Goal: Information Seeking & Learning: Learn about a topic

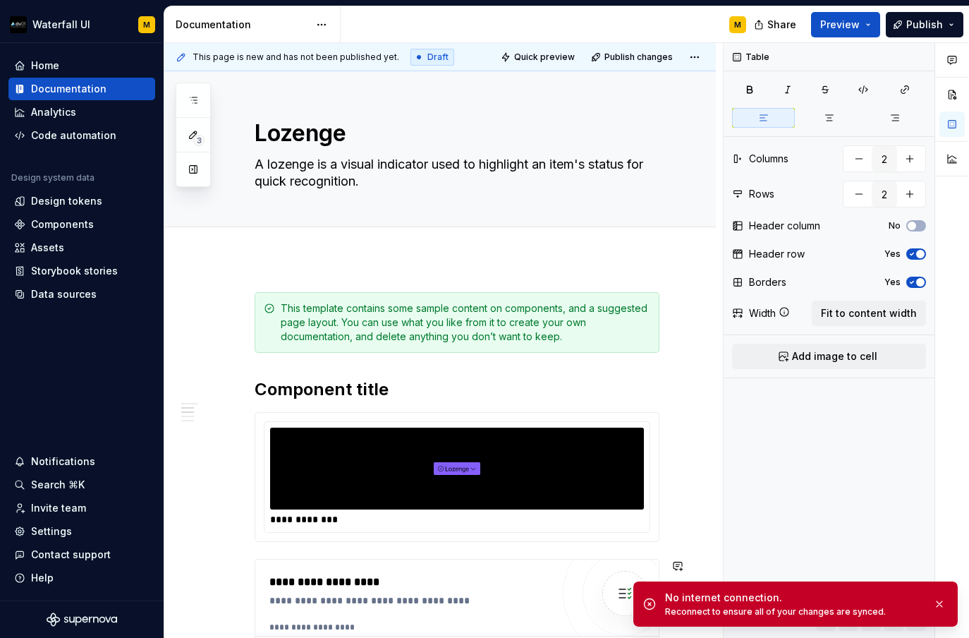
scroll to position [560, 0]
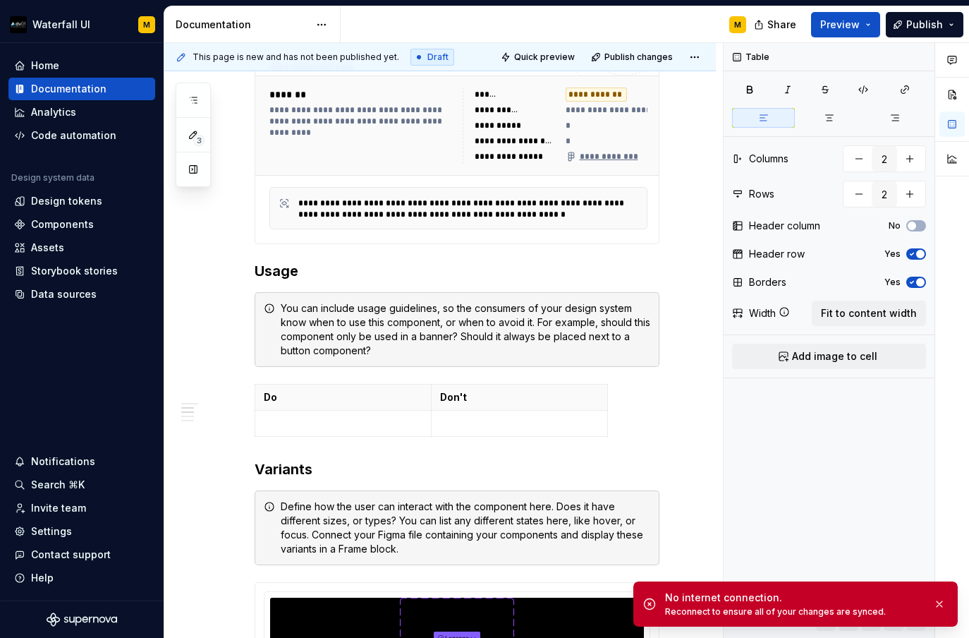
type textarea "*"
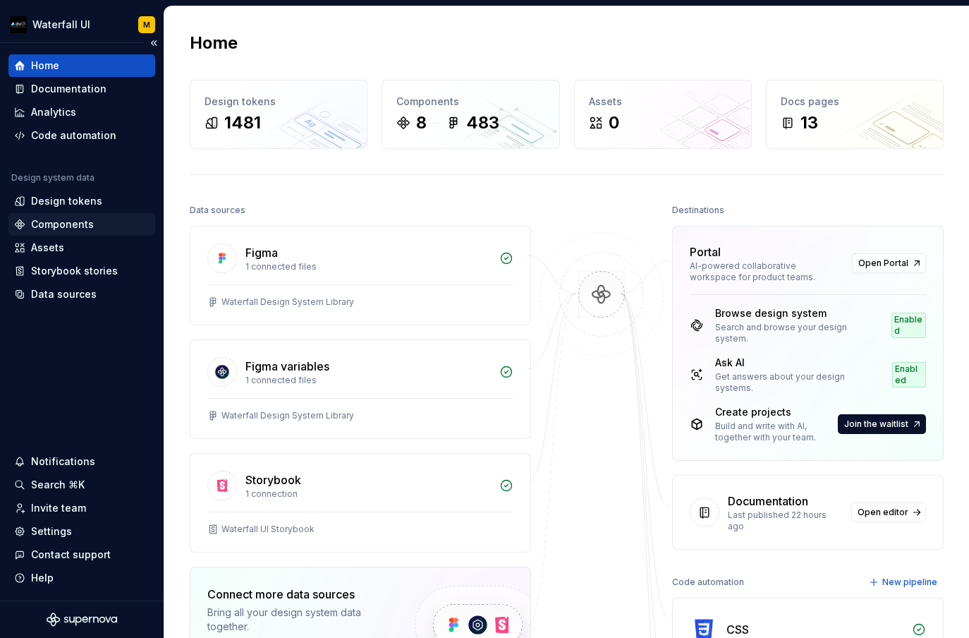
click at [68, 224] on div "Components" at bounding box center [62, 224] width 63 height 14
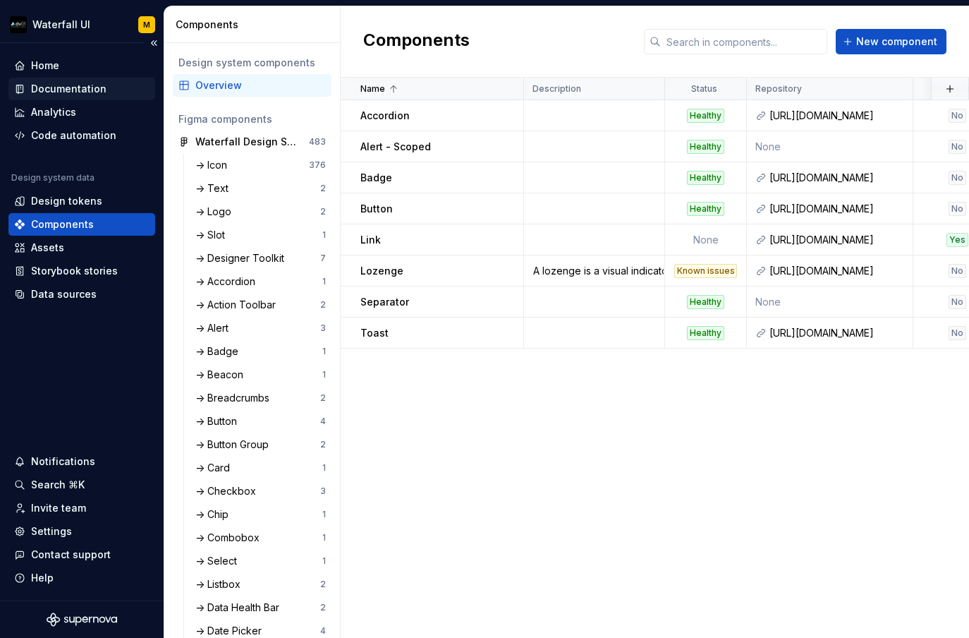
click at [54, 92] on div "Documentation" at bounding box center [68, 89] width 75 height 14
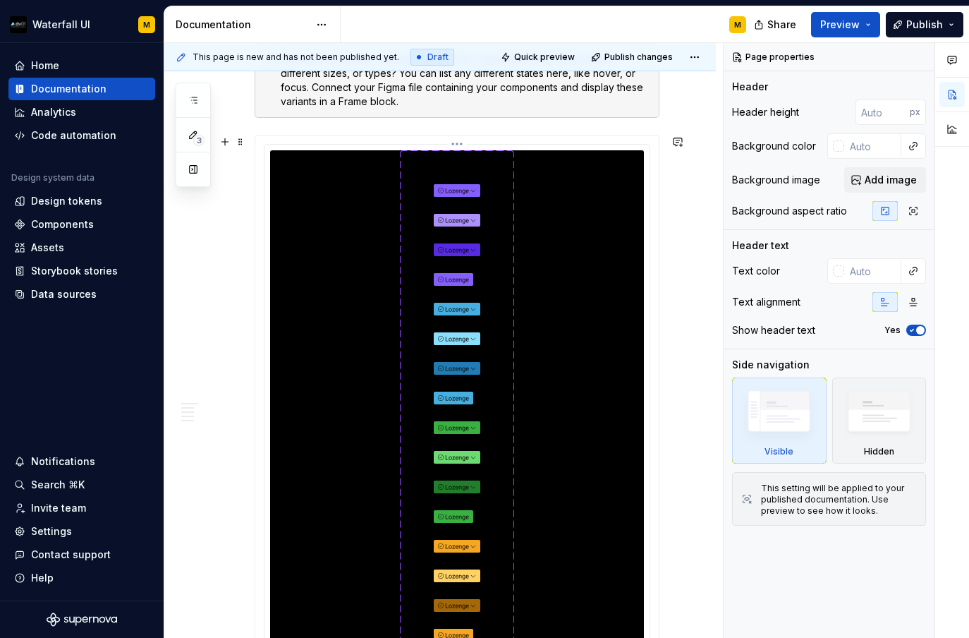
scroll to position [1025, 0]
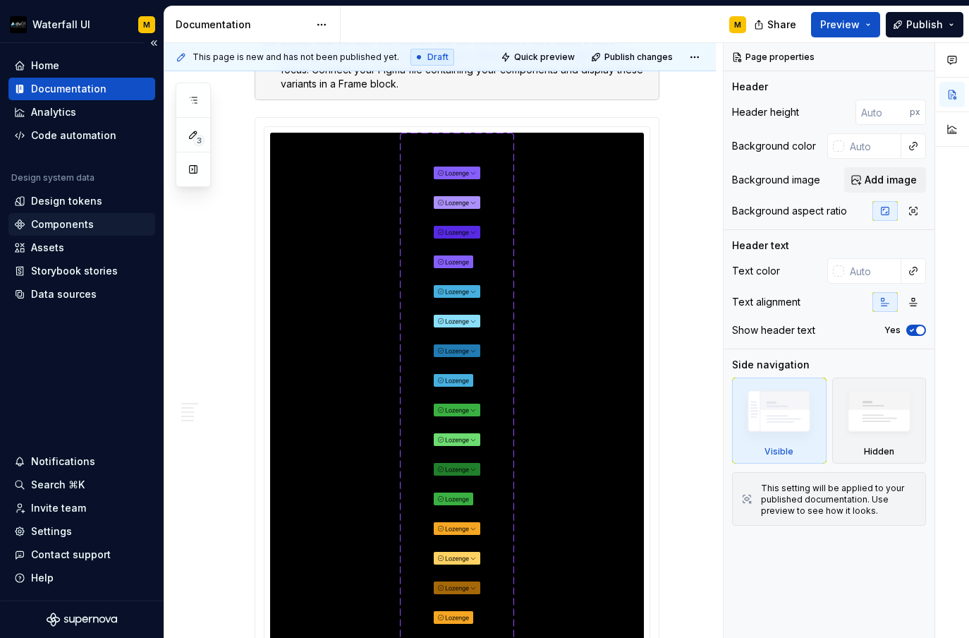
click at [59, 224] on div "Components" at bounding box center [62, 224] width 63 height 14
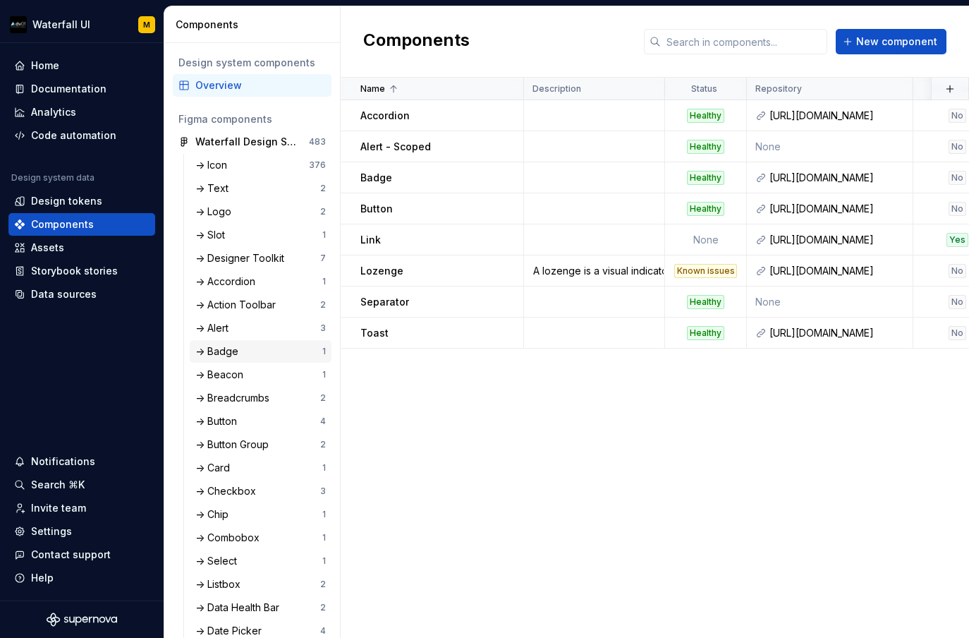
click at [214, 356] on div "-> Badge" at bounding box center [219, 351] width 49 height 14
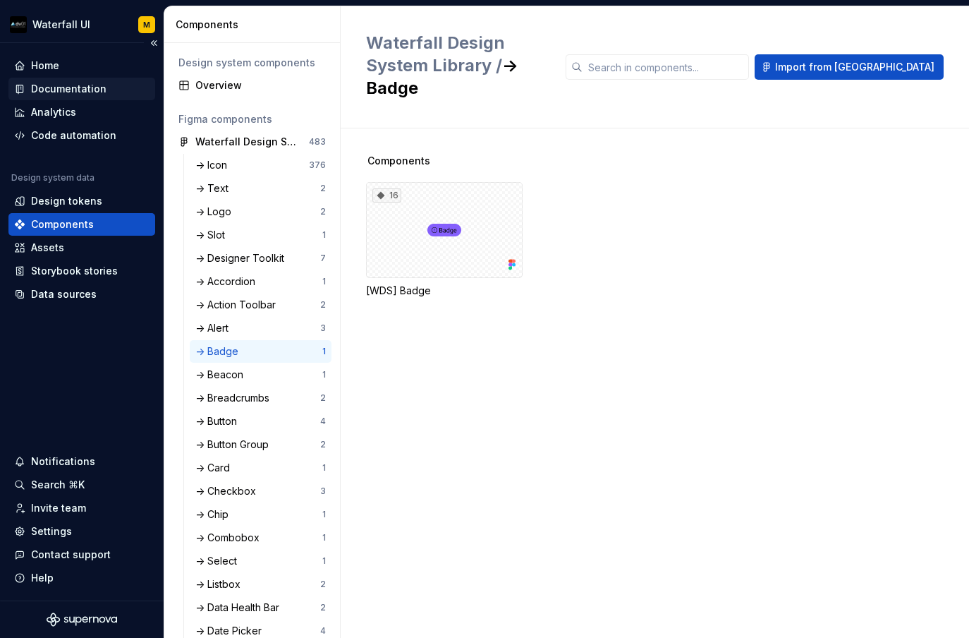
click at [43, 80] on div "Documentation" at bounding box center [81, 89] width 147 height 23
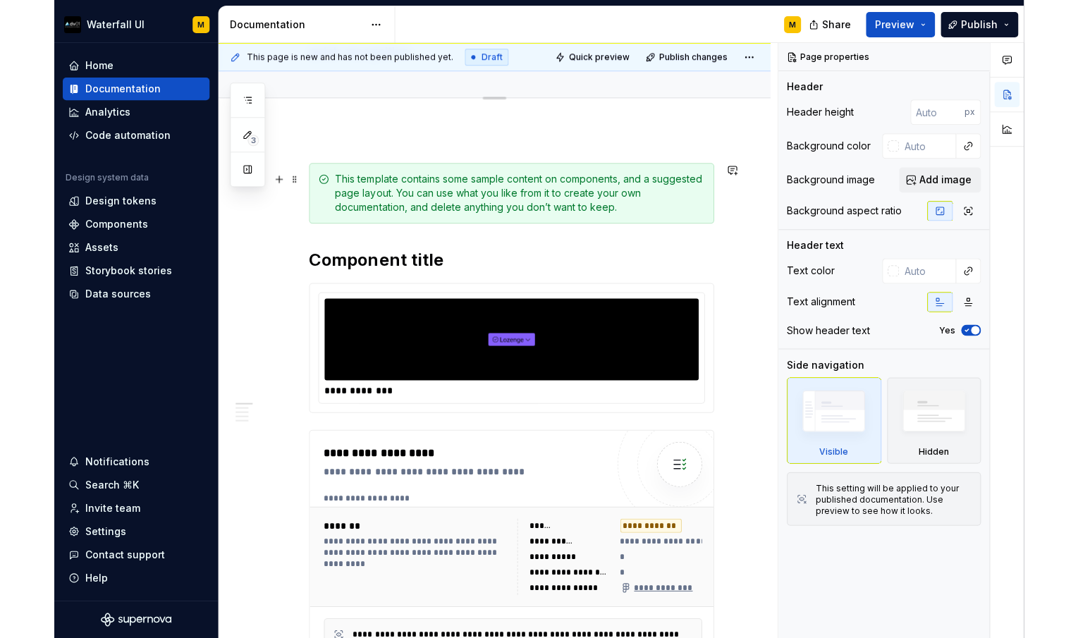
scroll to position [219, 0]
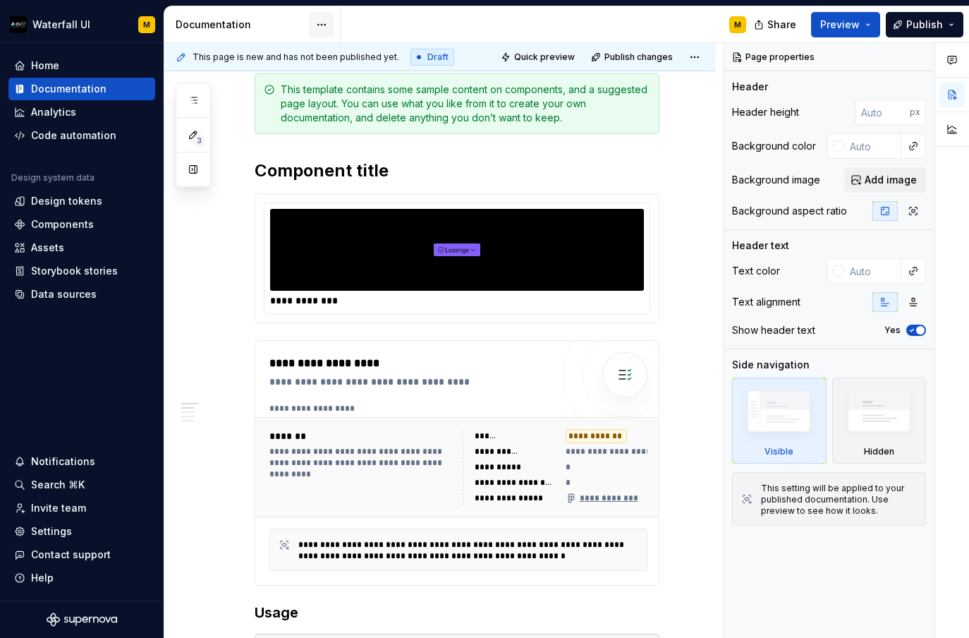
click at [324, 28] on html "Waterfall UI M Home Documentation Analytics Code automation Design system data …" at bounding box center [484, 319] width 969 height 638
click at [210, 307] on html "Waterfall UI M Home Documentation Analytics Code automation Design system data …" at bounding box center [484, 319] width 969 height 638
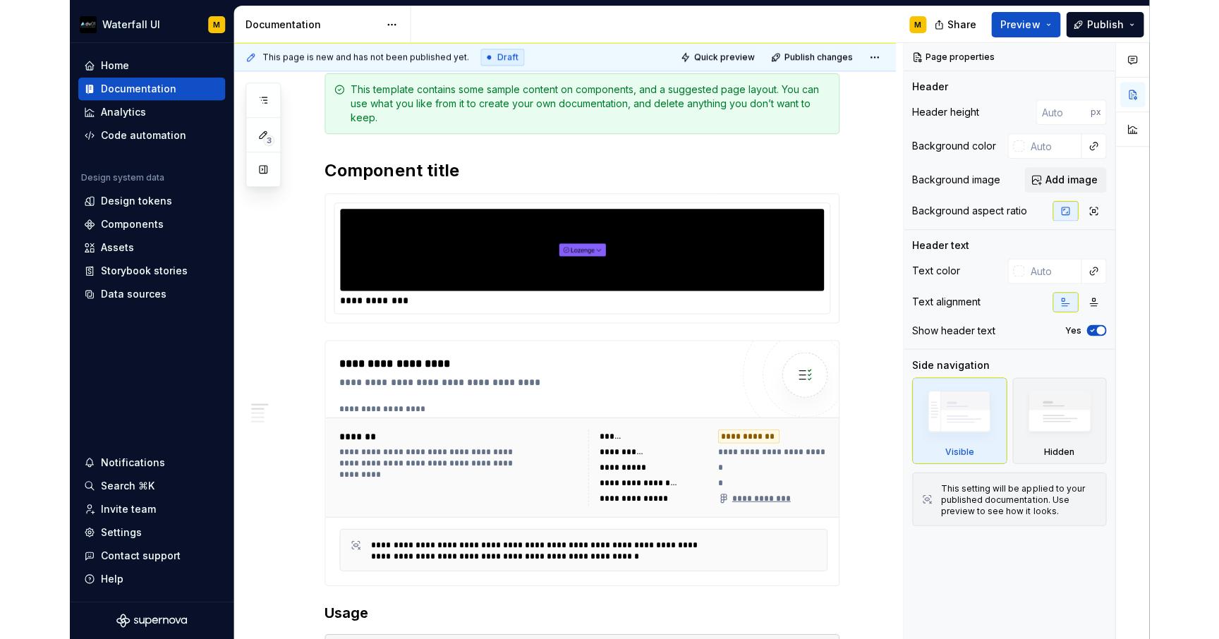
scroll to position [218, 0]
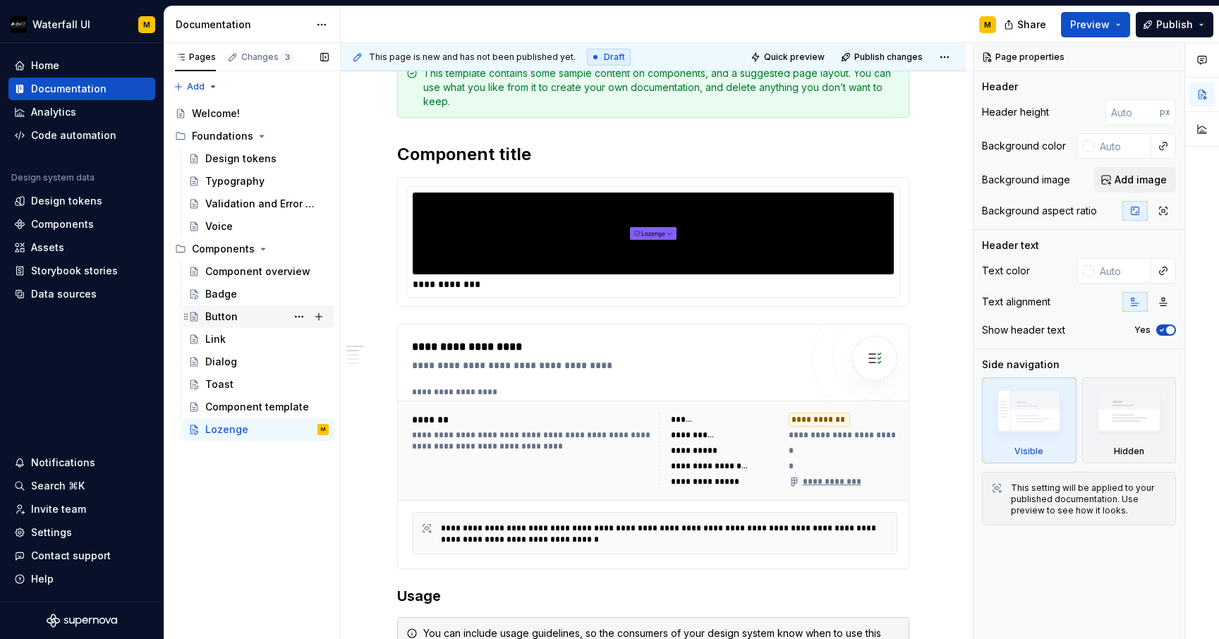
click at [210, 311] on div "Button" at bounding box center [221, 317] width 32 height 14
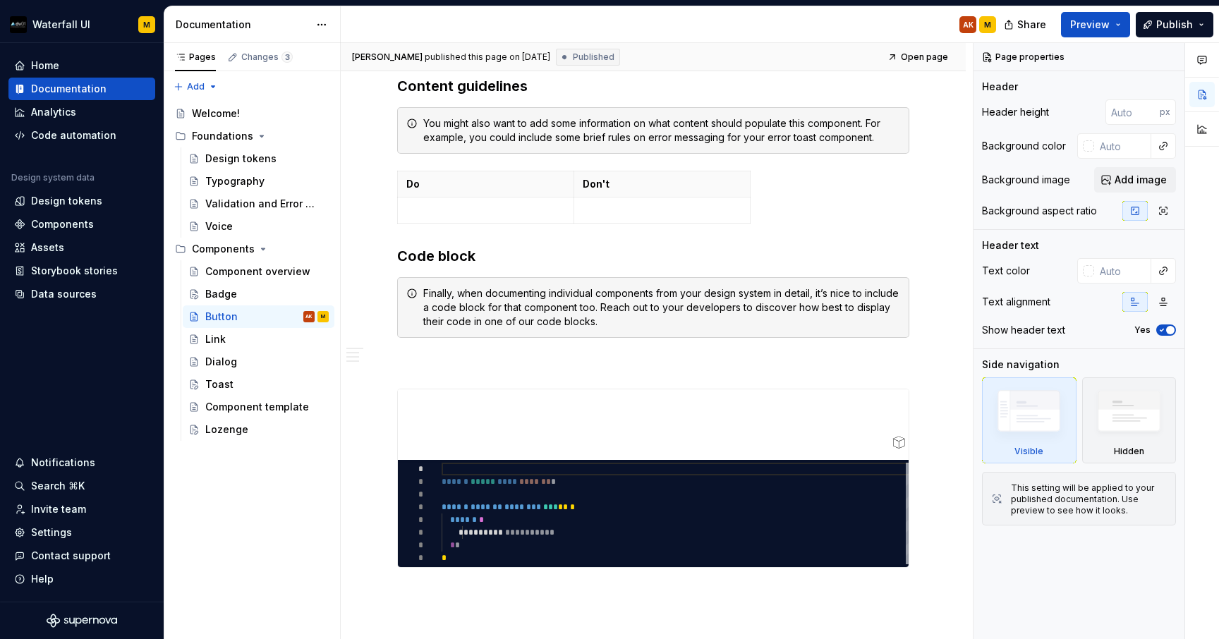
scroll to position [1311, 0]
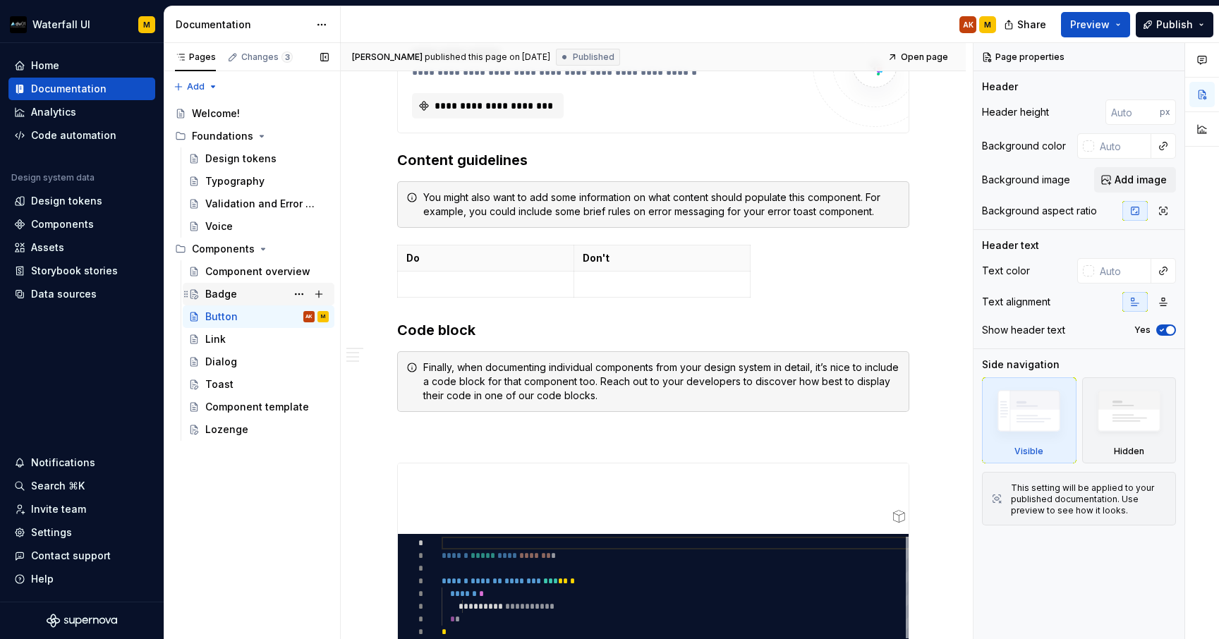
click at [226, 302] on div "Badge" at bounding box center [266, 294] width 123 height 20
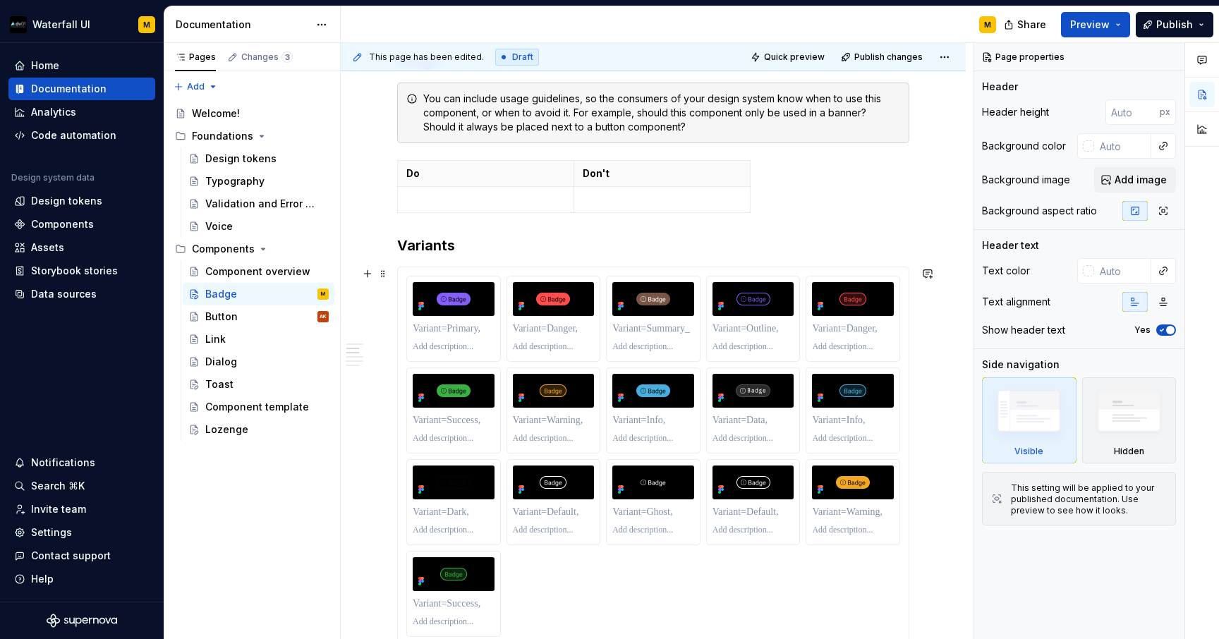
scroll to position [574, 0]
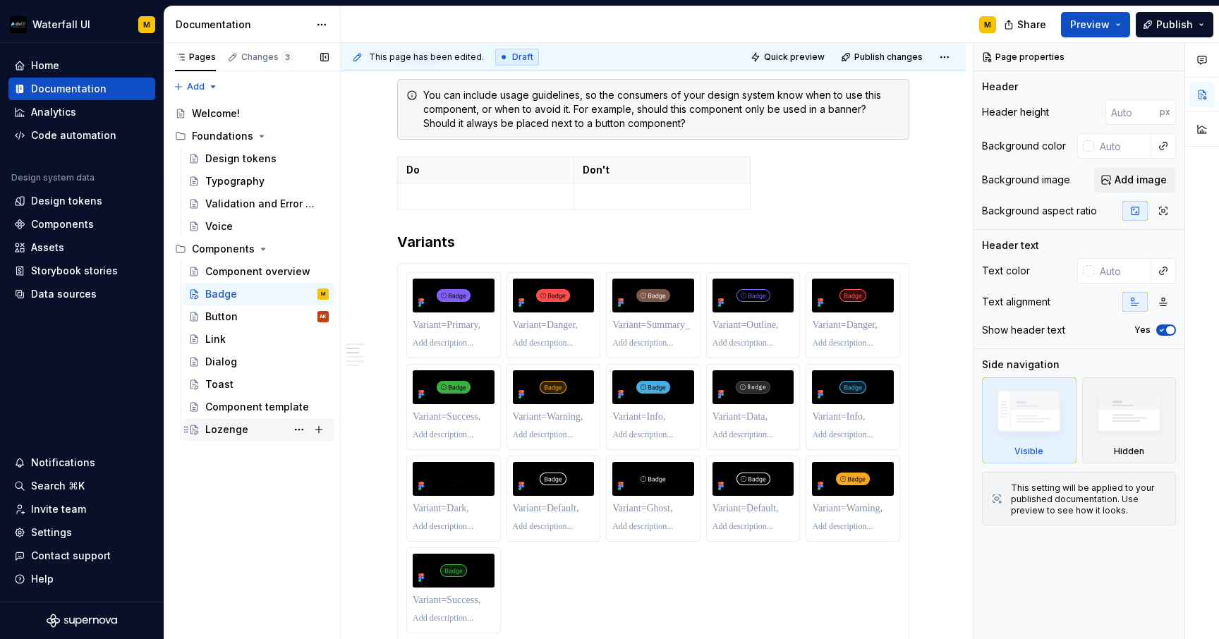
click at [211, 434] on div "Lozenge" at bounding box center [226, 429] width 43 height 14
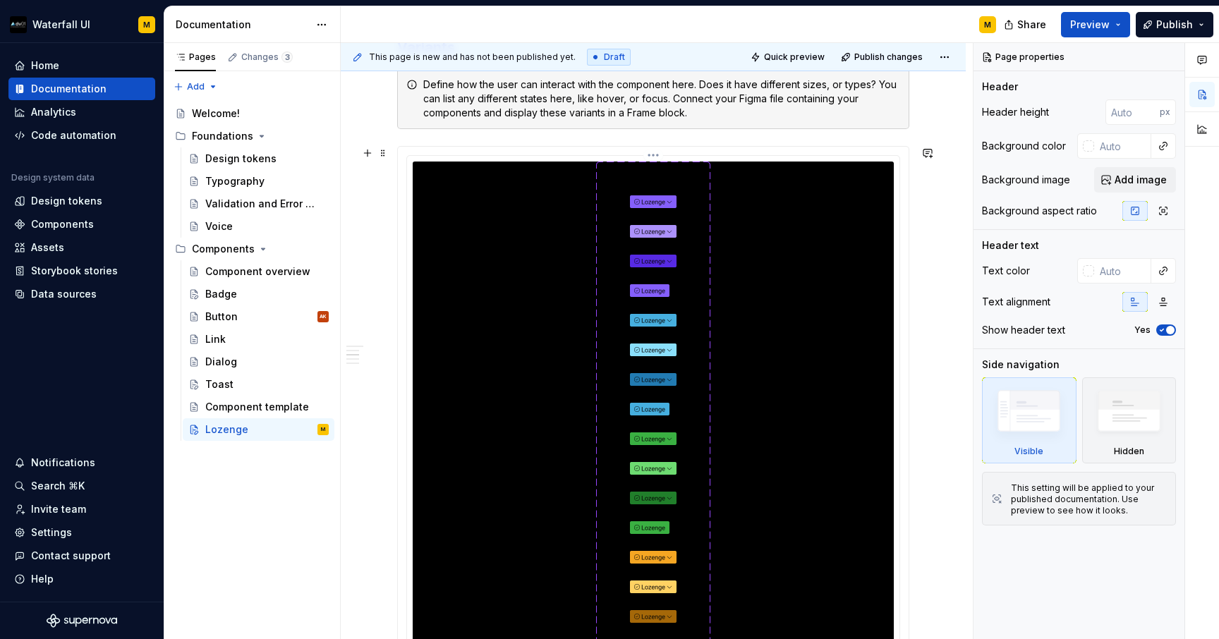
scroll to position [946, 0]
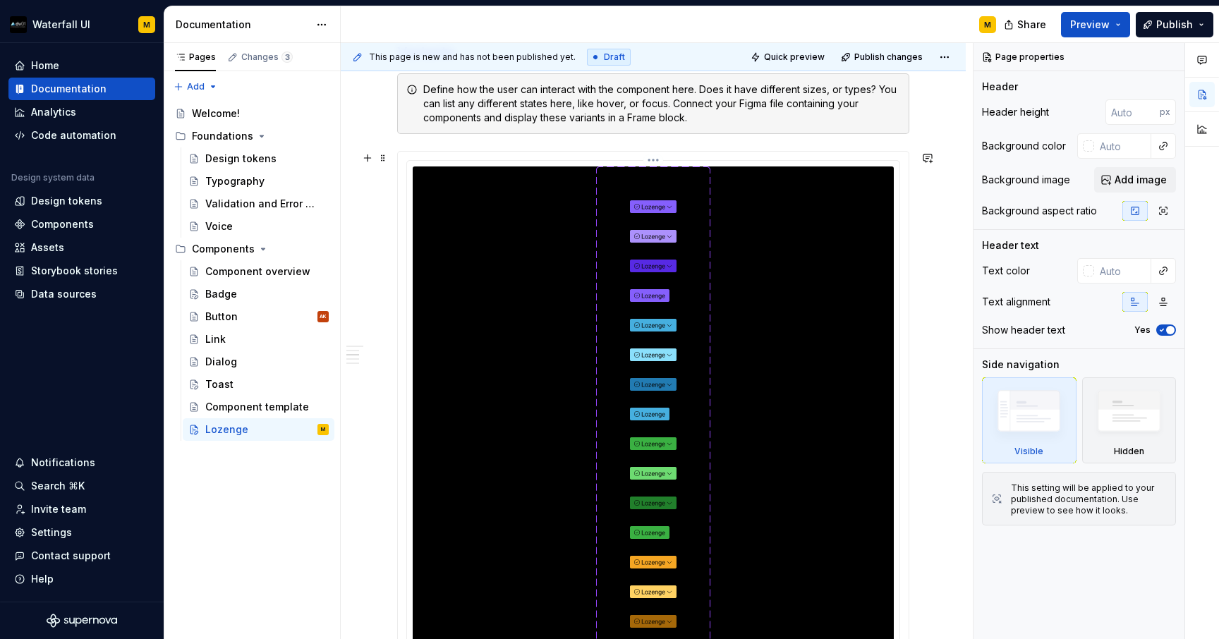
type textarea "*"
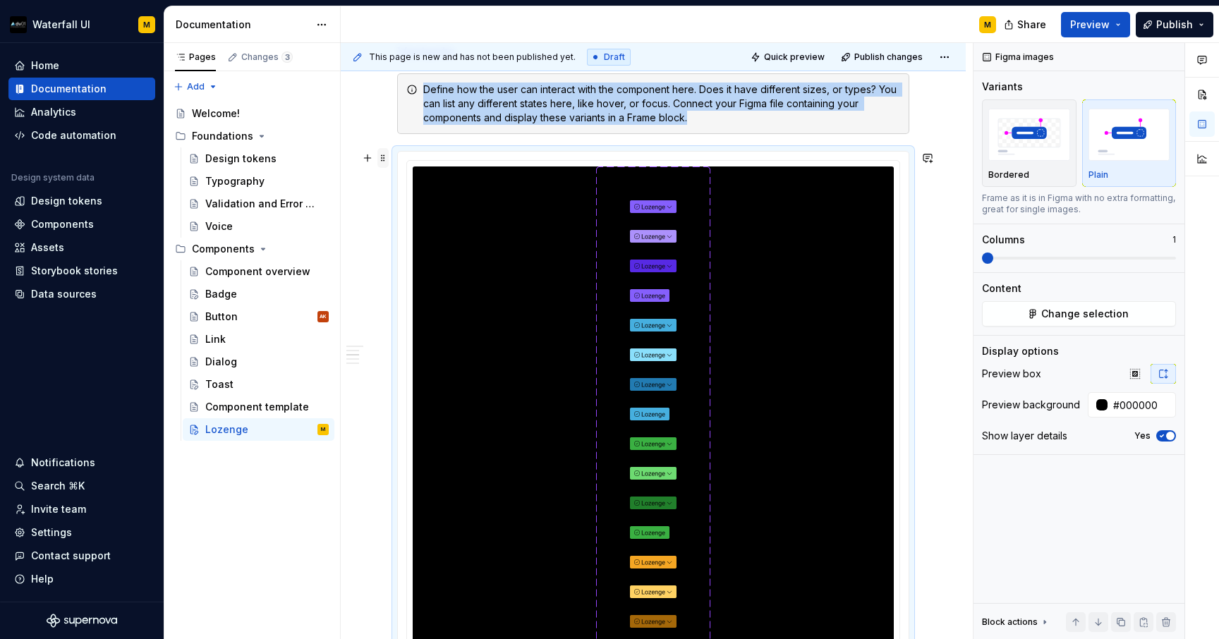
click at [383, 158] on span at bounding box center [382, 158] width 11 height 20
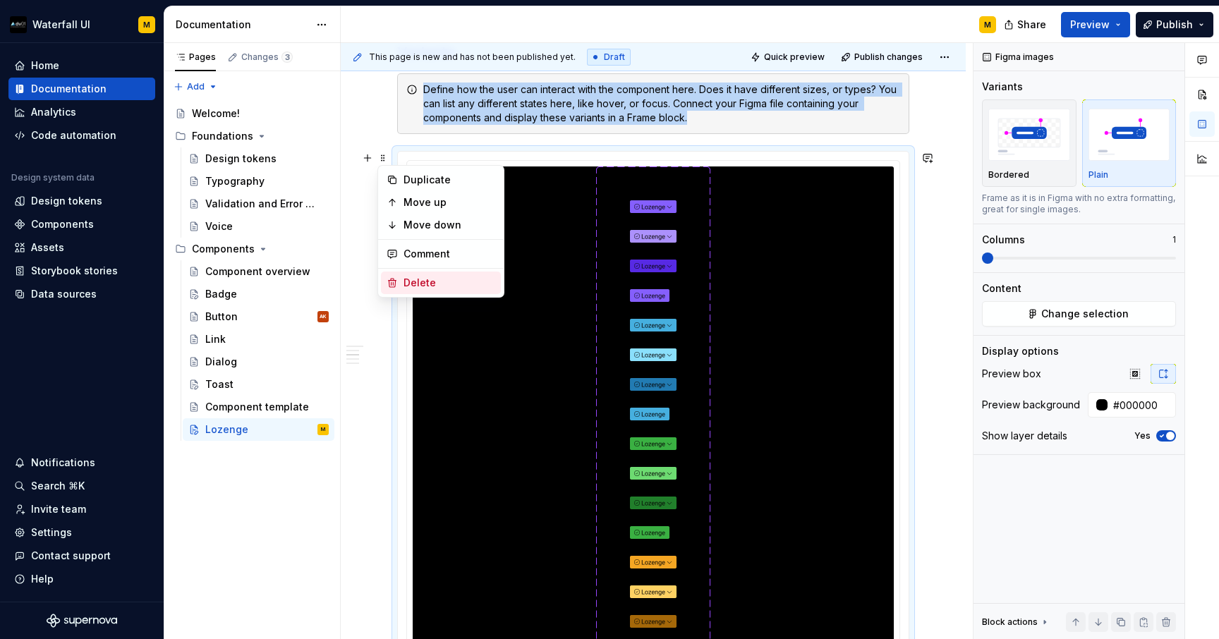
click at [413, 284] on div "Delete" at bounding box center [449, 283] width 92 height 14
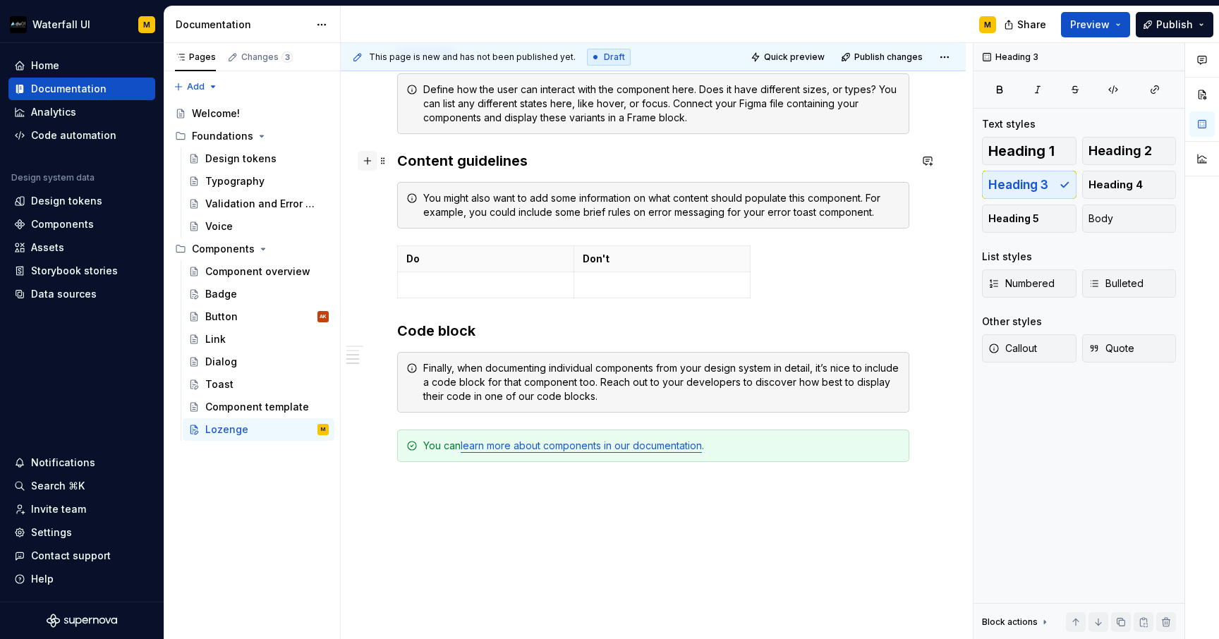
click at [367, 159] on button "button" at bounding box center [368, 161] width 20 height 20
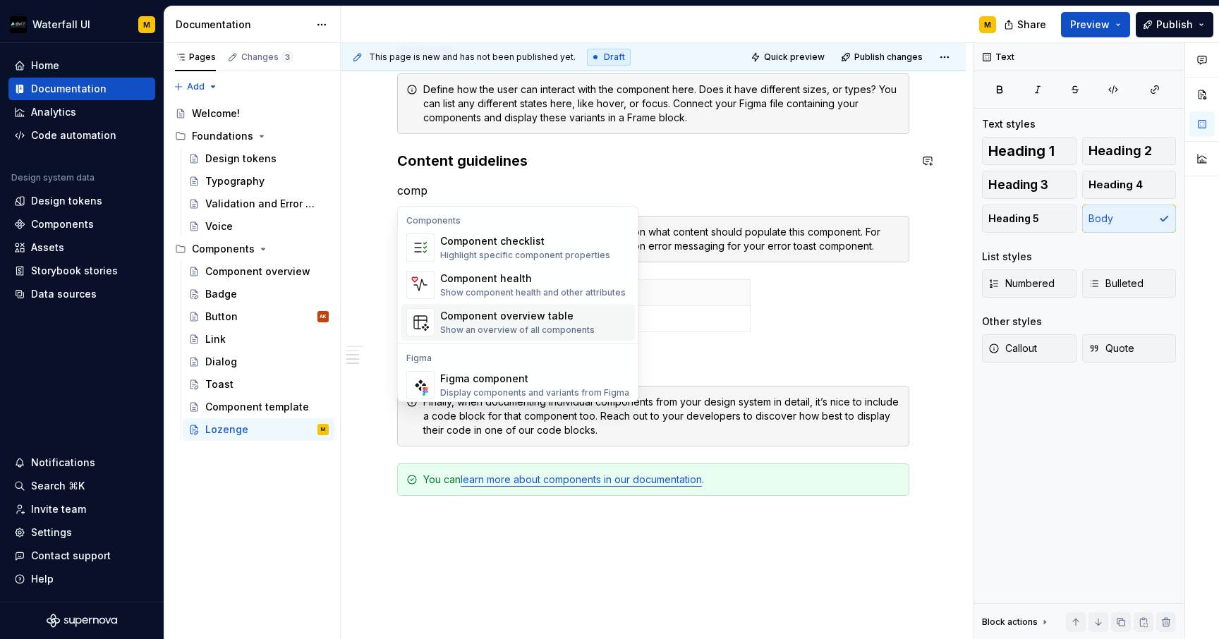
scroll to position [42, 0]
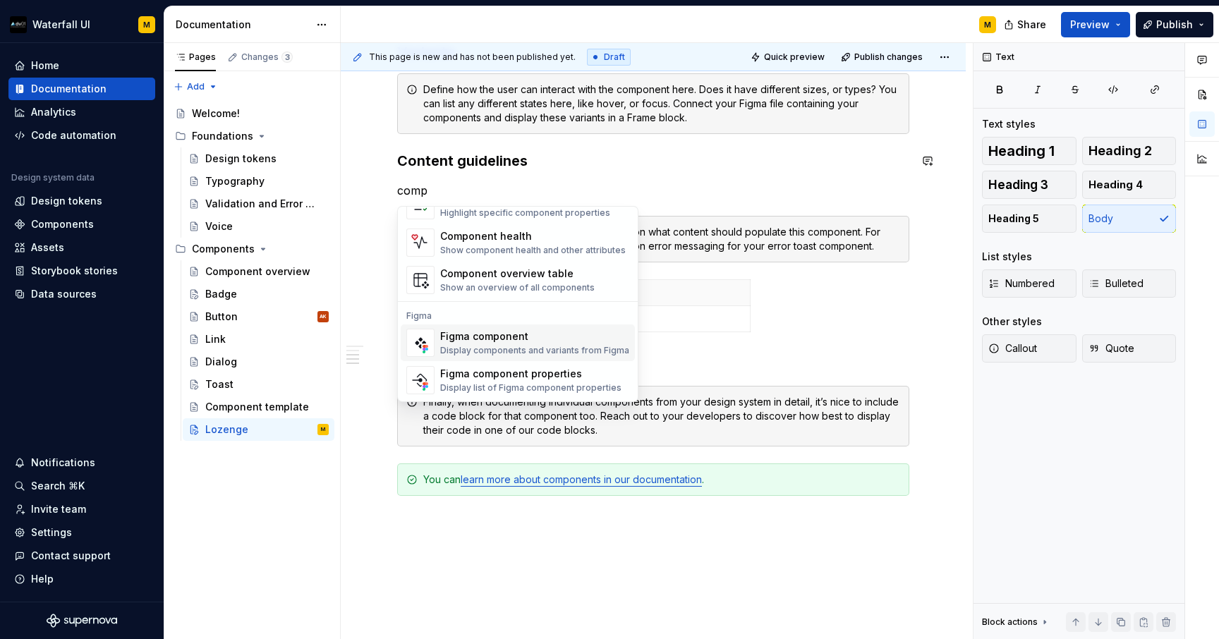
click at [461, 350] on div "Display components and variants from Figma" at bounding box center [534, 350] width 189 height 11
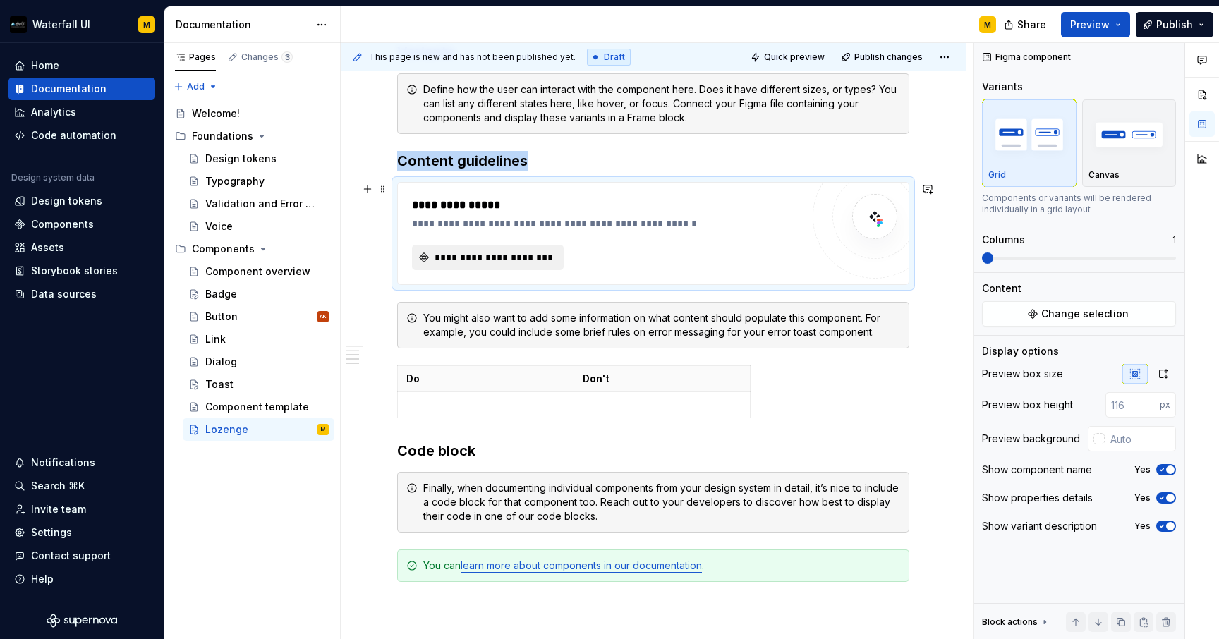
click at [437, 262] on span "**********" at bounding box center [493, 257] width 122 height 14
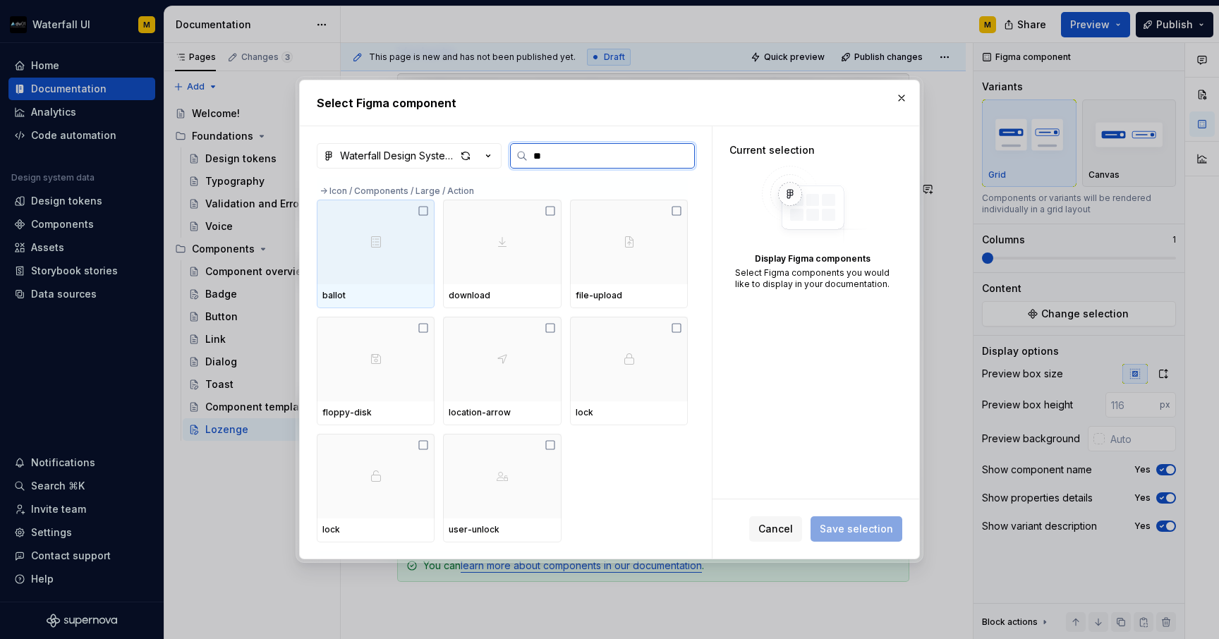
type input "***"
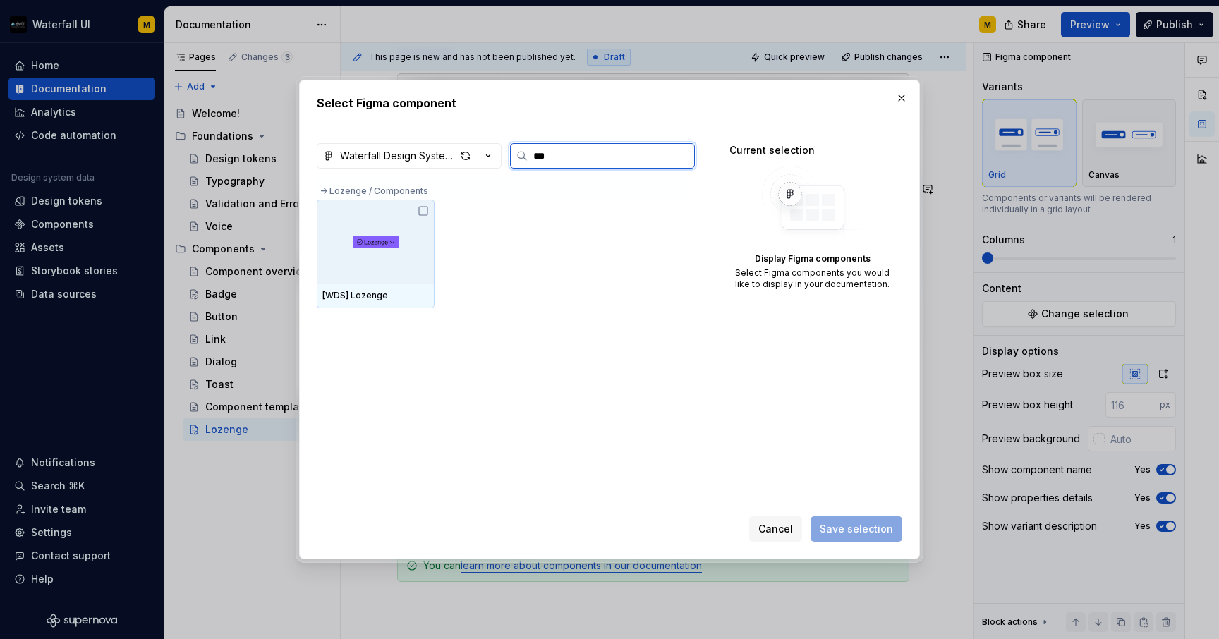
click at [425, 212] on icon at bounding box center [423, 210] width 11 height 11
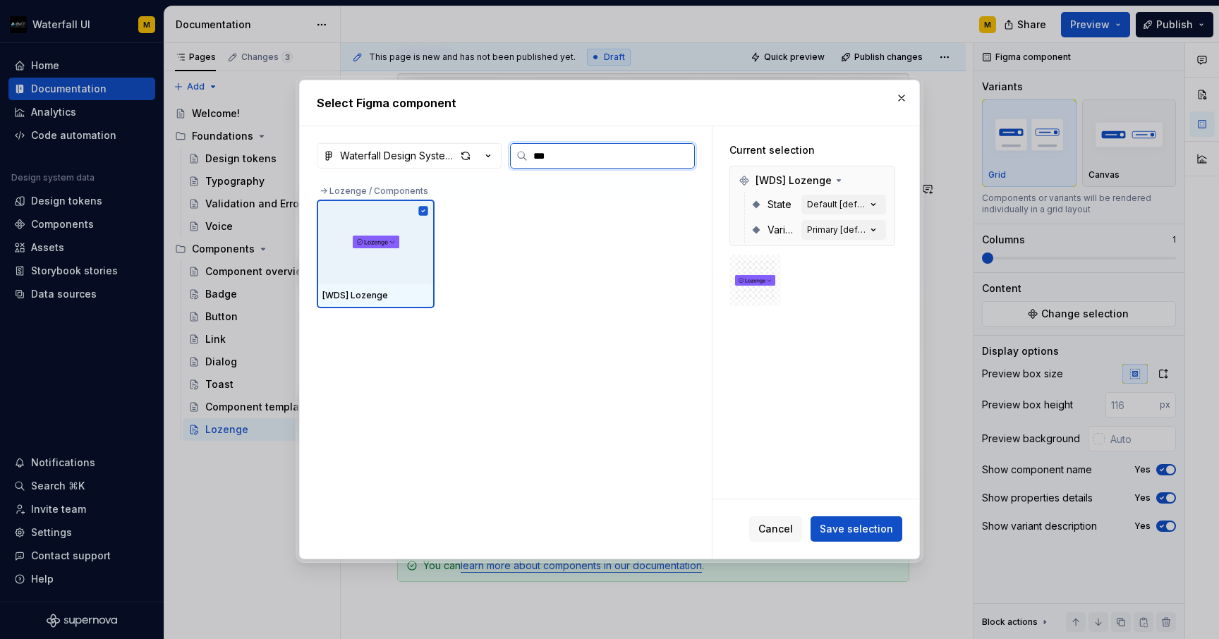
type textarea "*"
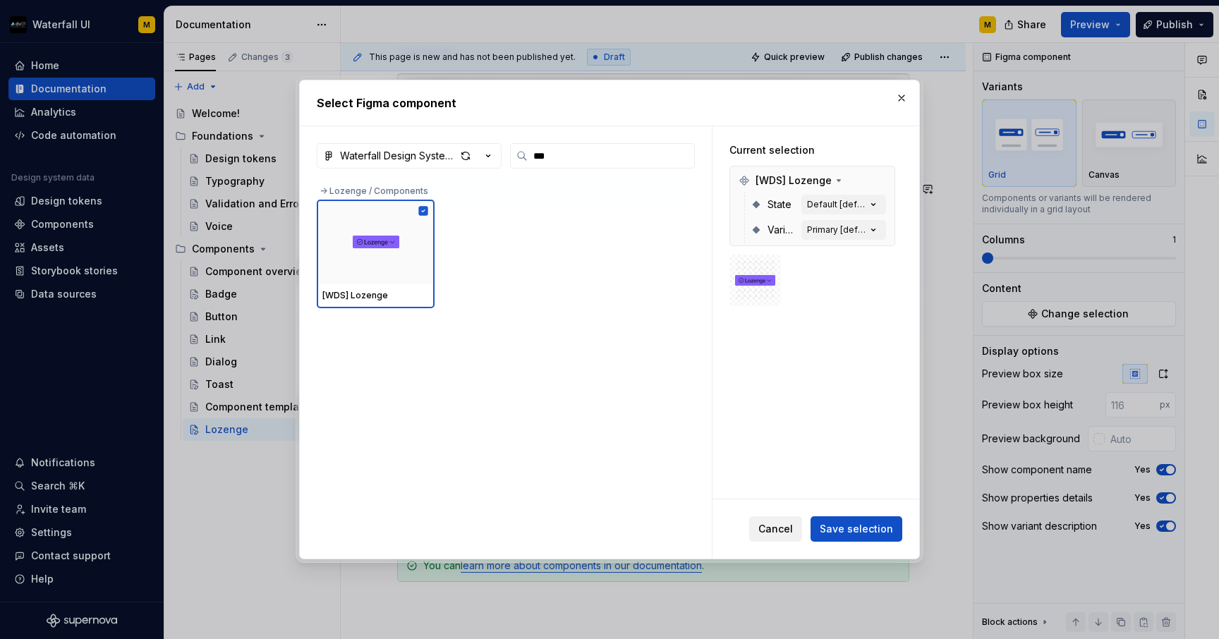
click at [774, 534] on span "Cancel" at bounding box center [775, 529] width 35 height 14
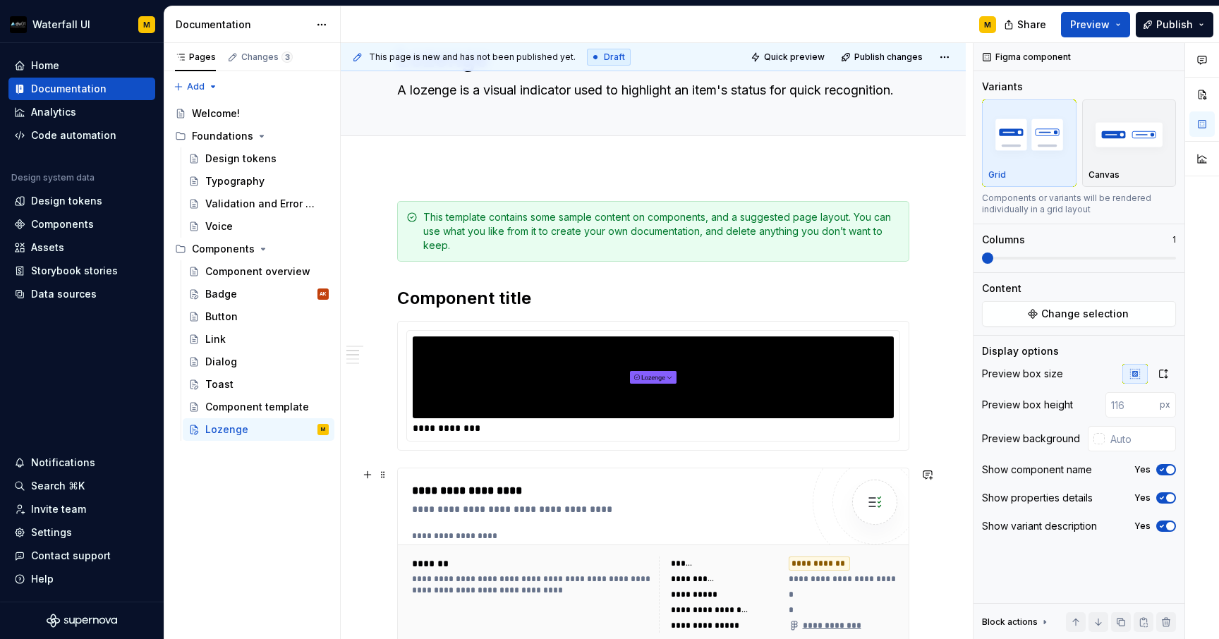
scroll to position [56, 0]
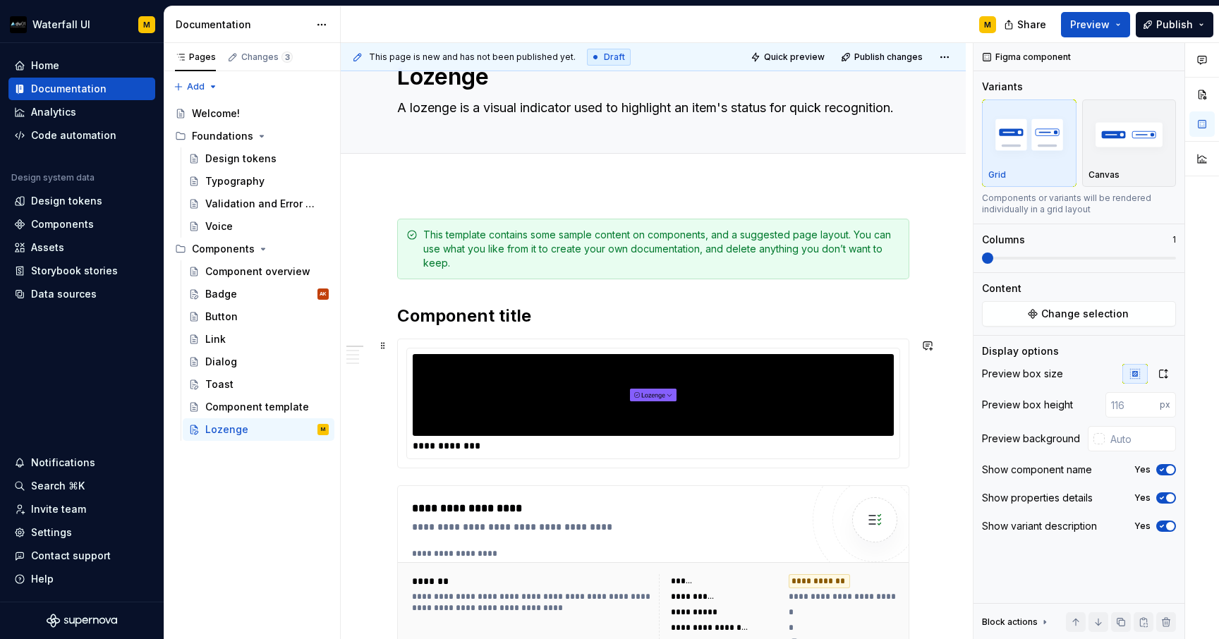
type input "#000000"
click at [551, 360] on div at bounding box center [653, 395] width 481 height 82
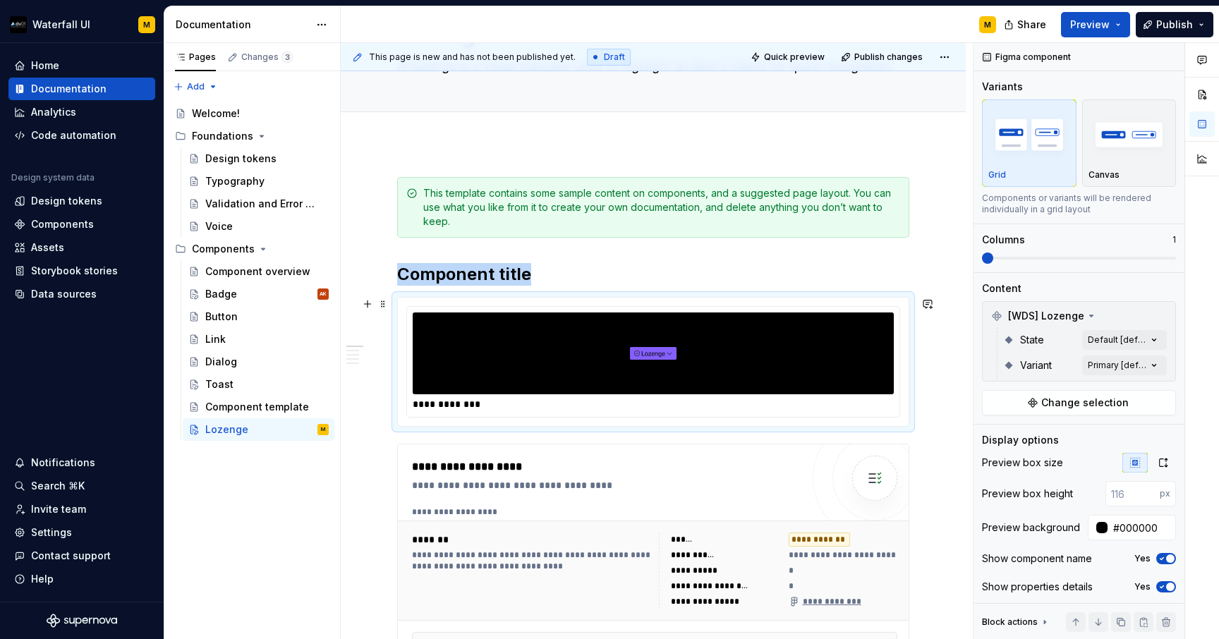
scroll to position [83, 0]
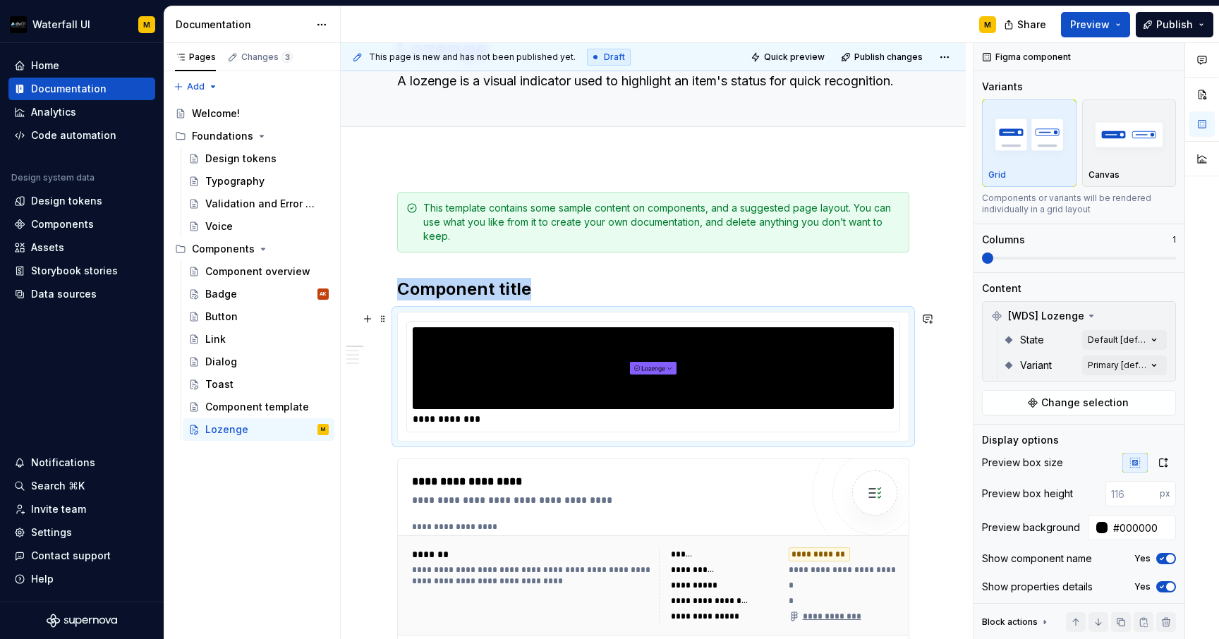
click at [607, 365] on div at bounding box center [653, 368] width 481 height 82
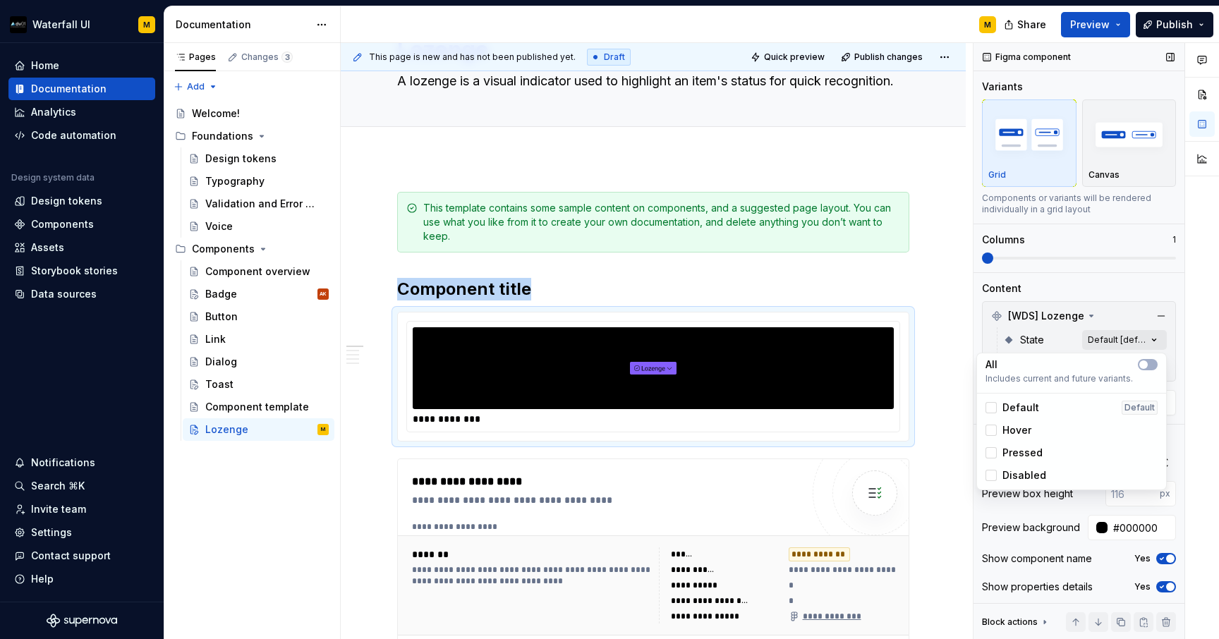
click at [968, 336] on div "Comments Open comments No comments yet Select ‘Comment’ from the block context …" at bounding box center [1095, 341] width 245 height 597
click at [968, 410] on div at bounding box center [990, 407] width 11 height 11
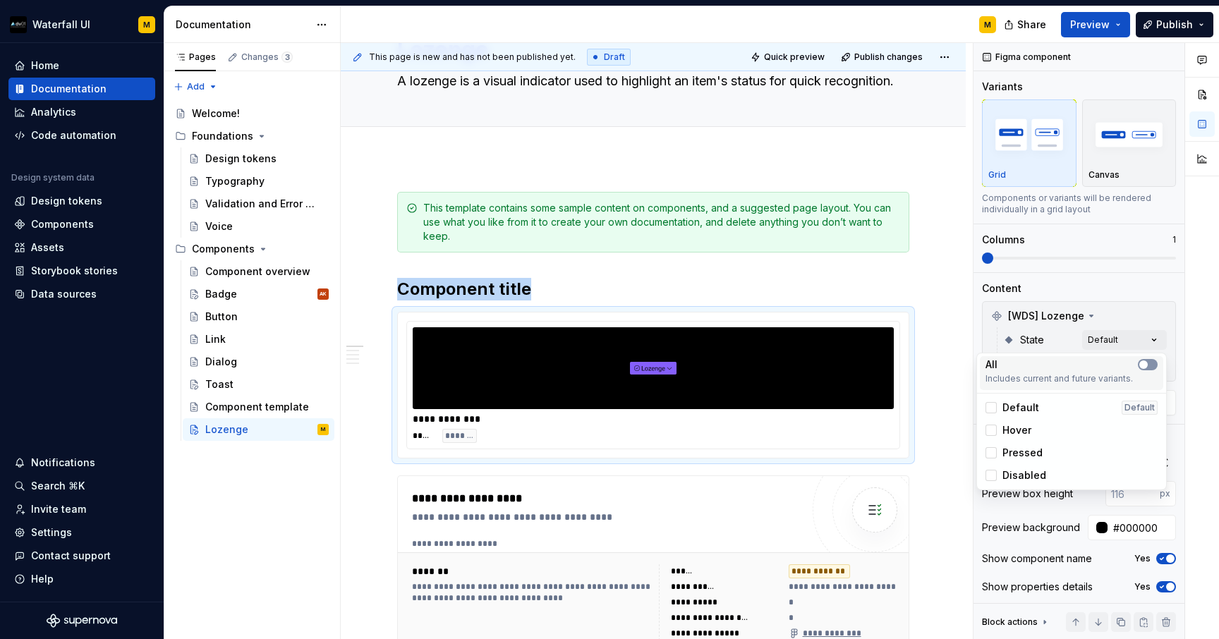
click at [968, 363] on span "button" at bounding box center [1143, 364] width 8 height 8
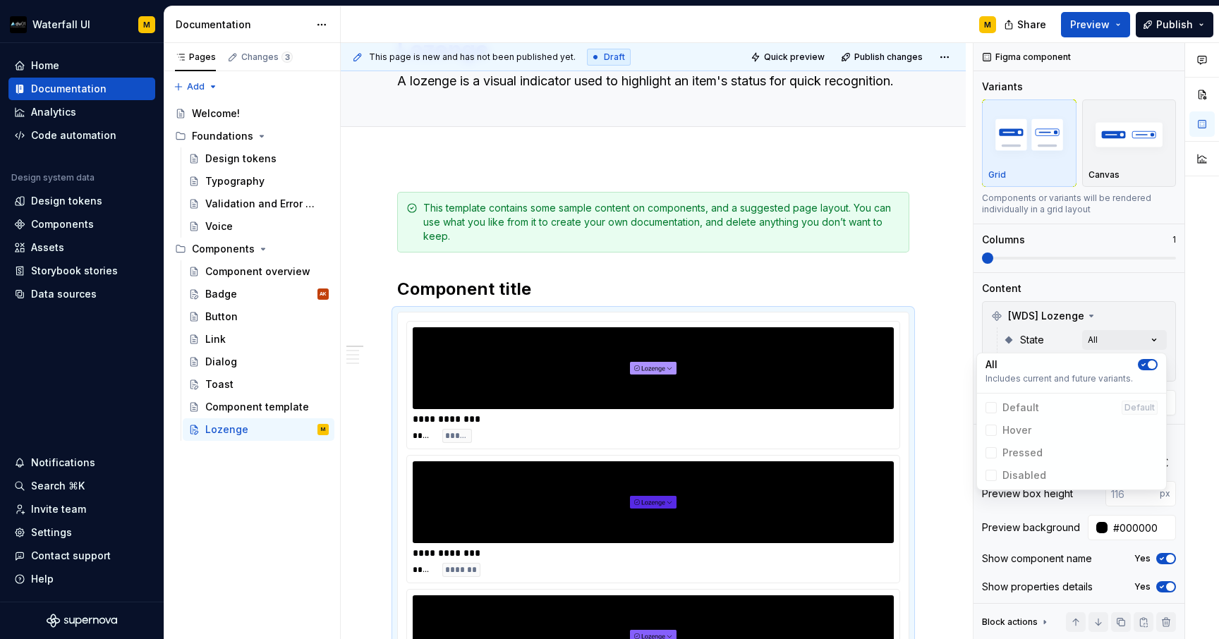
click at [968, 338] on div "Comments Open comments No comments yet Select ‘Comment’ from the block context …" at bounding box center [1095, 341] width 245 height 597
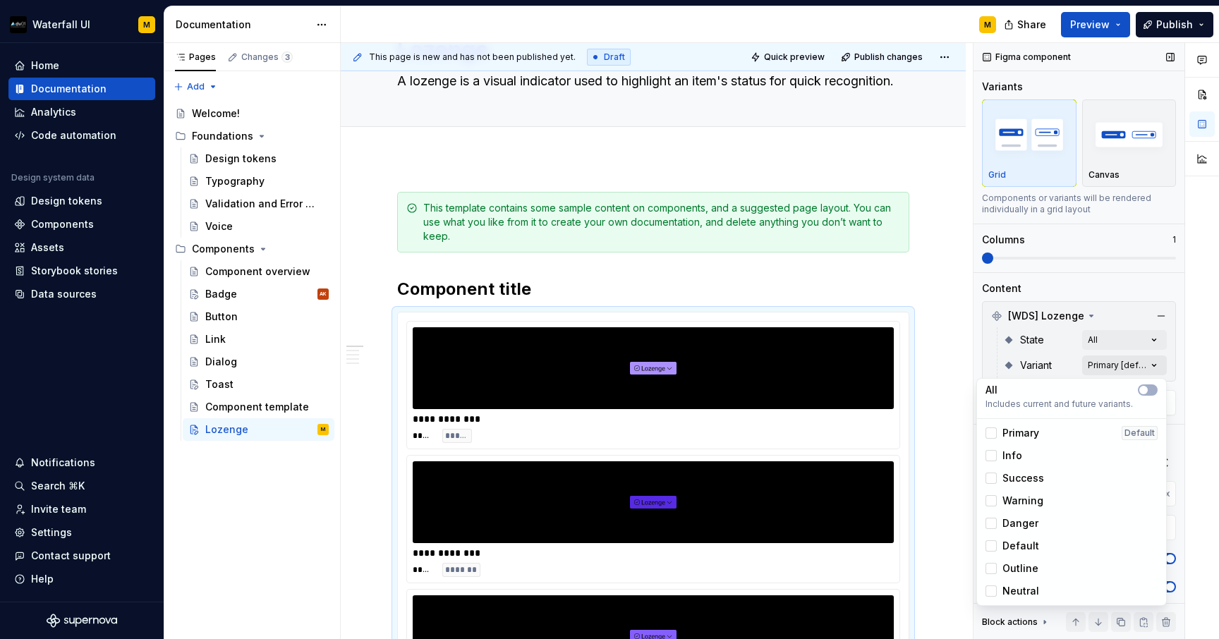
click at [968, 361] on div "Comments Open comments No comments yet Select ‘Comment’ from the block context …" at bounding box center [1095, 341] width 245 height 597
click at [968, 387] on span "button" at bounding box center [1143, 390] width 8 height 8
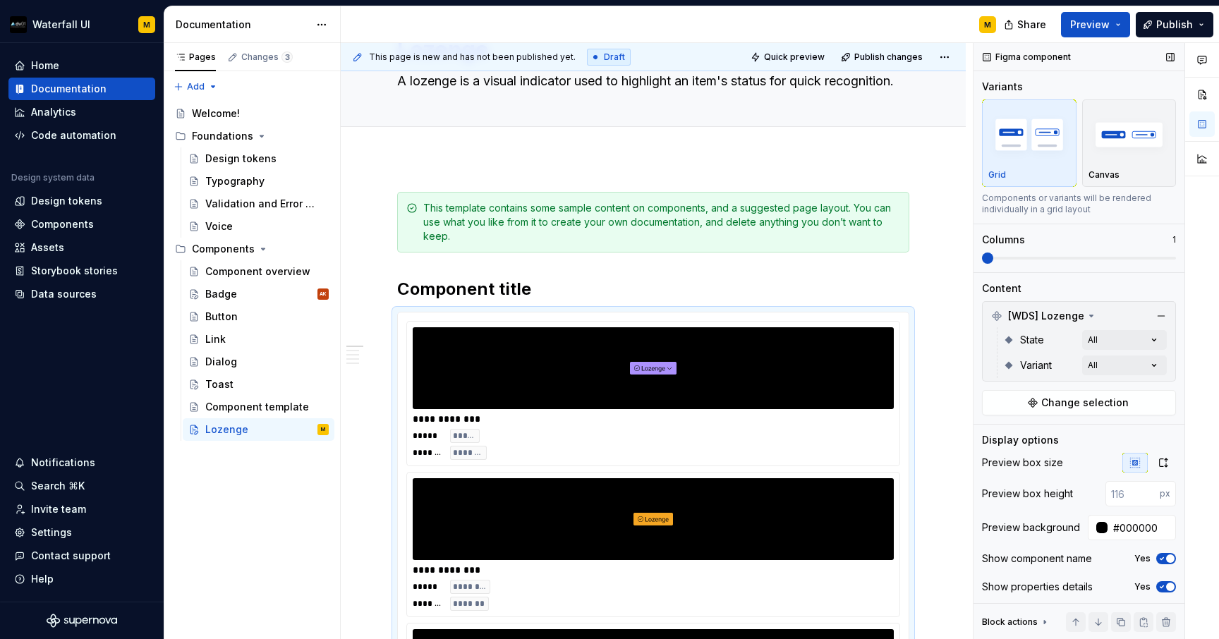
drag, startPoint x: 990, startPoint y: 259, endPoint x: 1020, endPoint y: 257, distance: 29.7
click at [968, 257] on div "Comments Open comments No comments yet Select ‘Comment’ from the block context …" at bounding box center [1095, 341] width 245 height 597
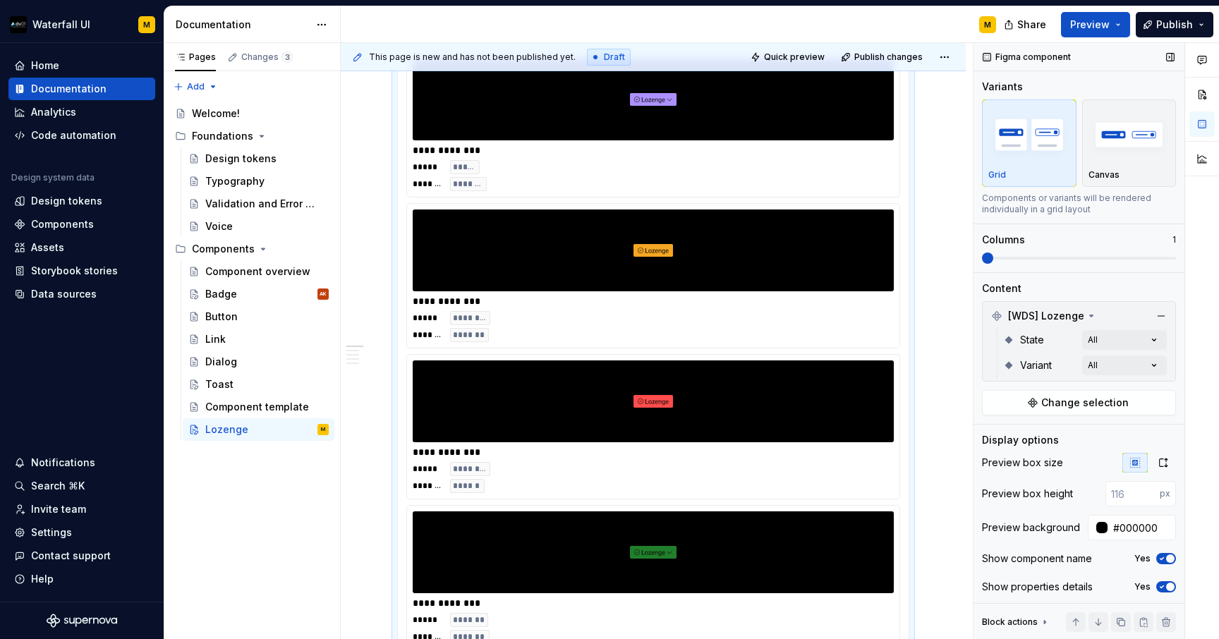
click at [968, 257] on span at bounding box center [1079, 258] width 194 height 3
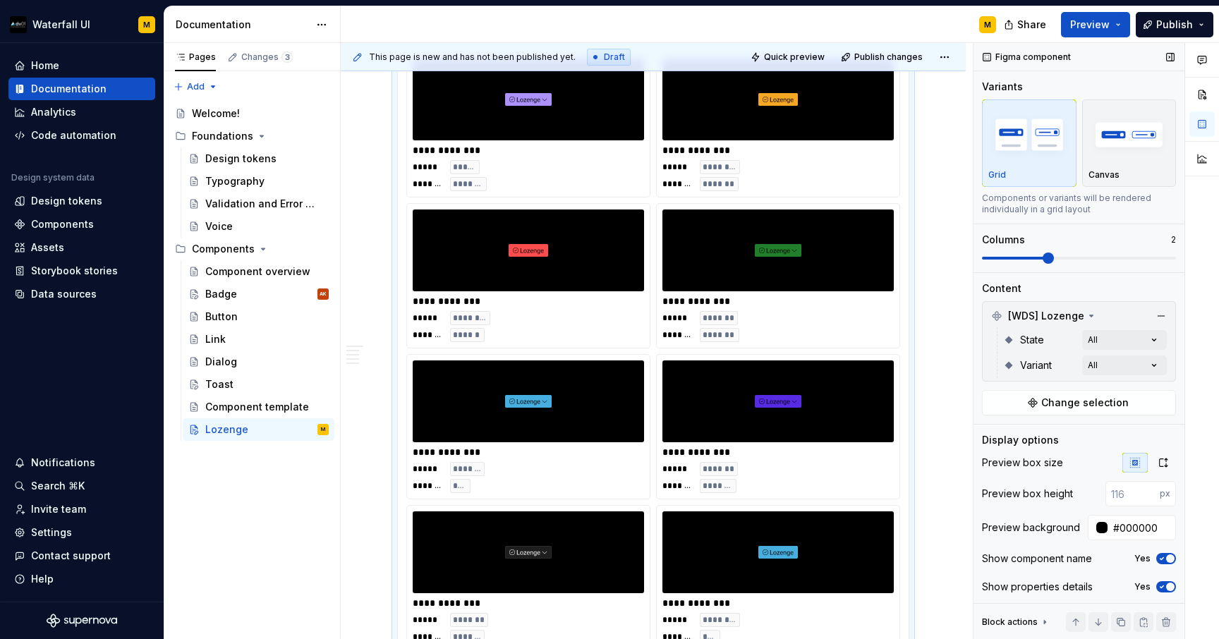
click at [968, 257] on span at bounding box center [1079, 258] width 194 height 3
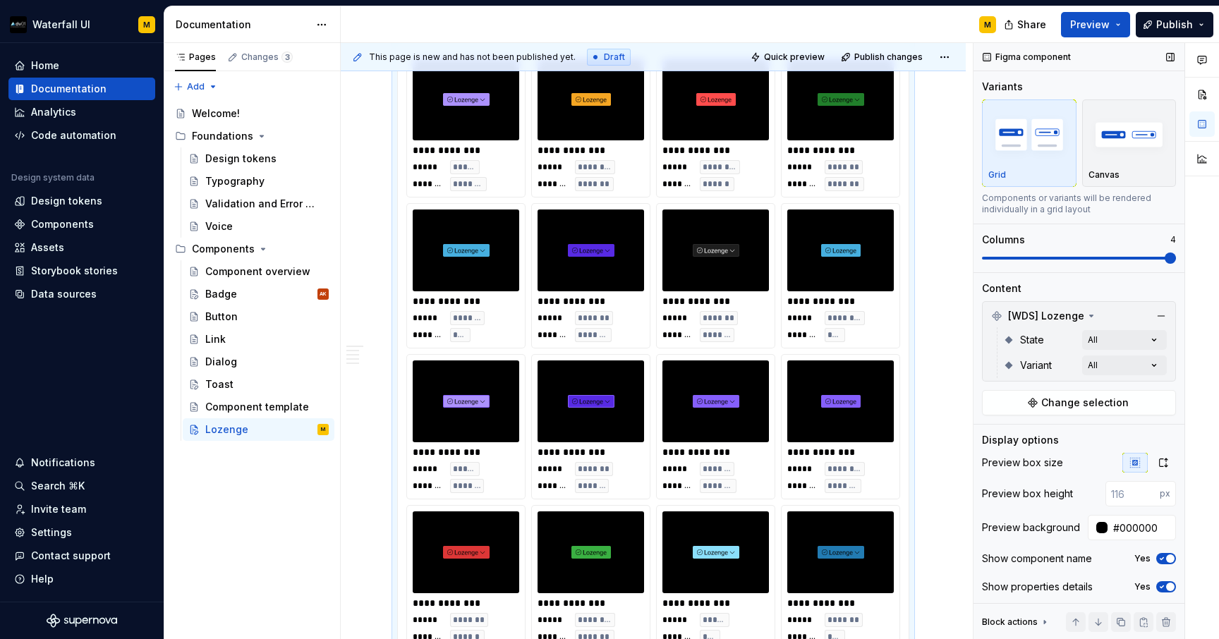
click at [968, 252] on span at bounding box center [1169, 257] width 11 height 11
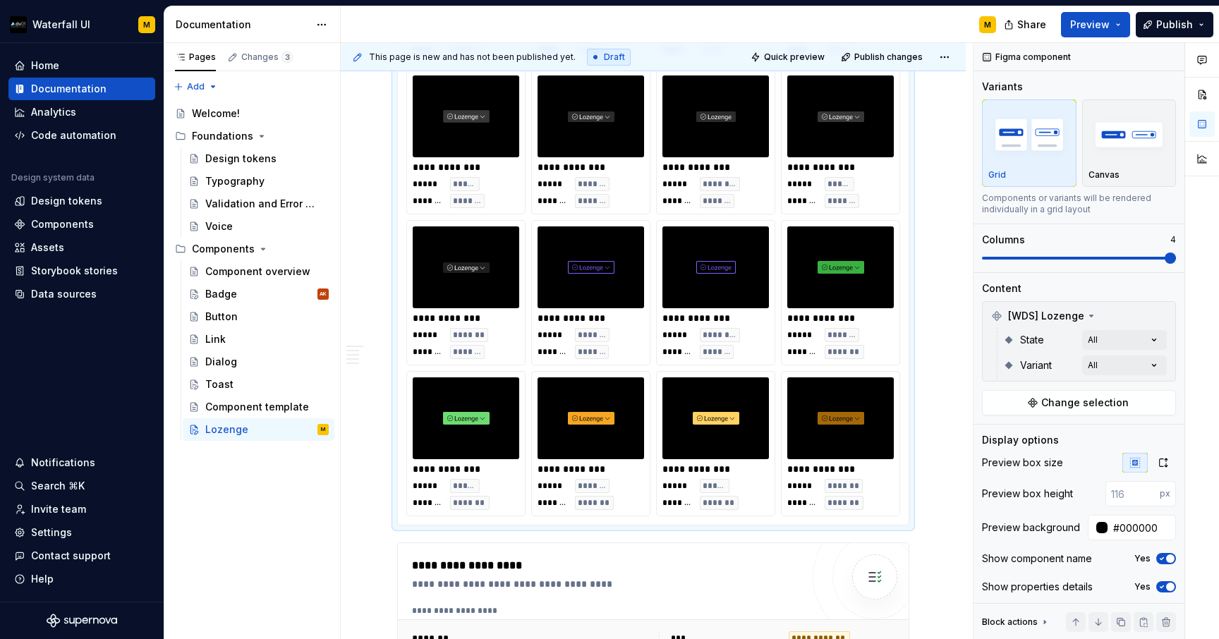
scroll to position [1041, 0]
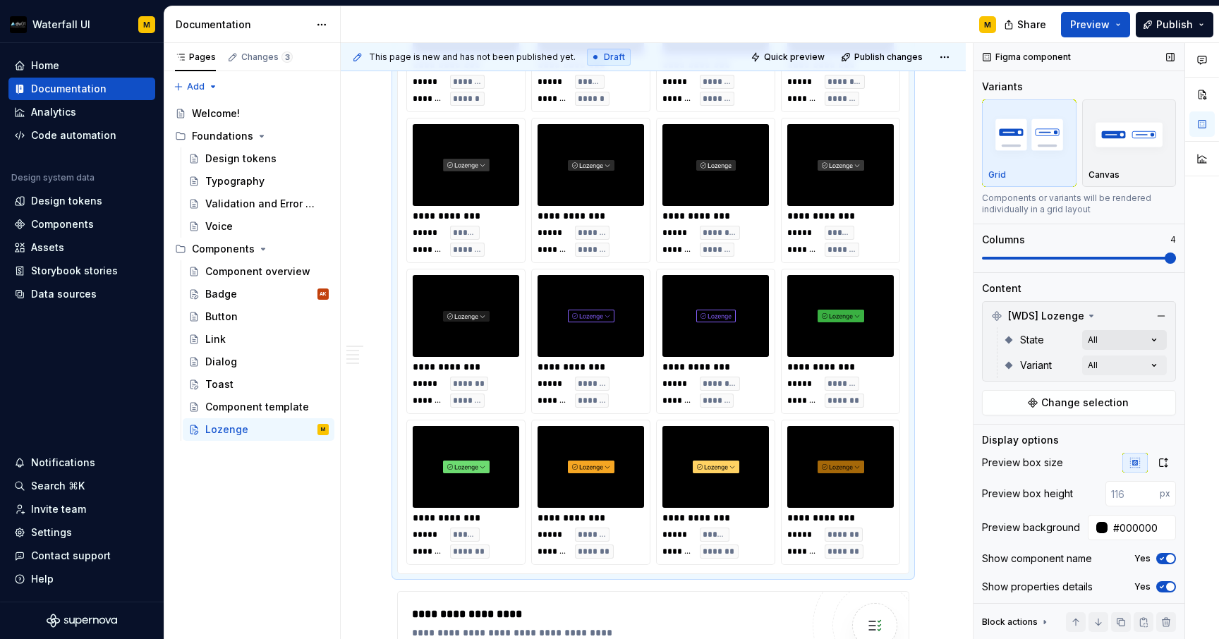
click at [968, 341] on div "Comments Open comments No comments yet Select ‘Comment’ from the block context …" at bounding box center [1095, 341] width 245 height 597
click at [968, 365] on icon "button" at bounding box center [1144, 365] width 4 height 2
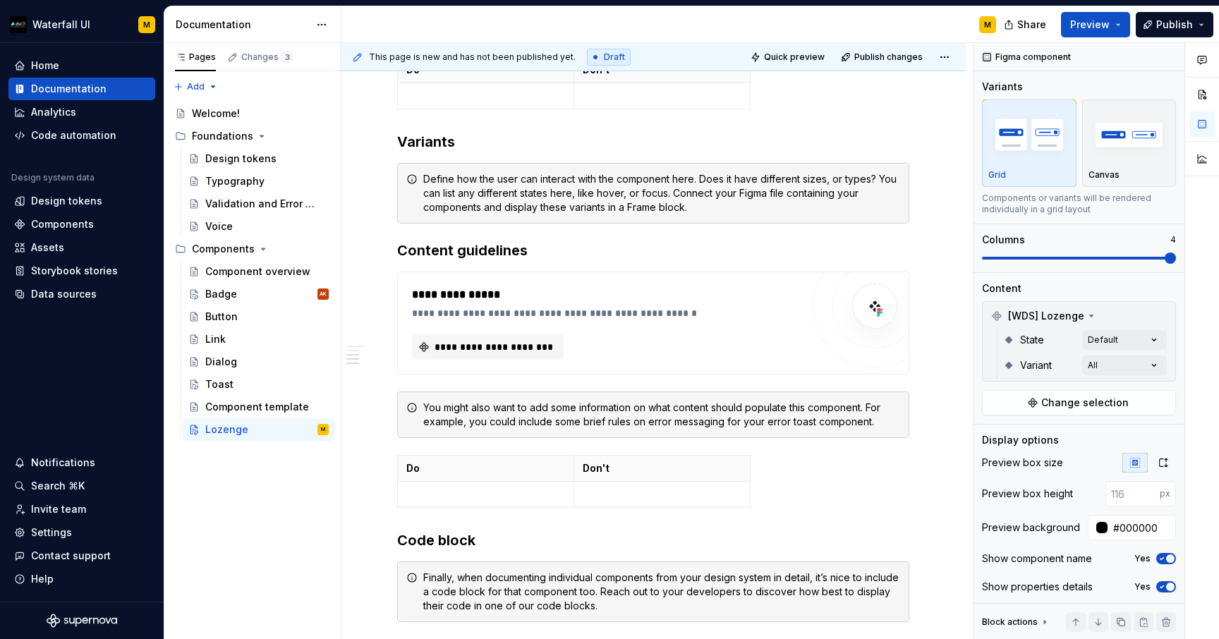
click at [800, 260] on html "Waterfall UI M Home Documentation Analytics Code automation Design system data …" at bounding box center [609, 319] width 1219 height 639
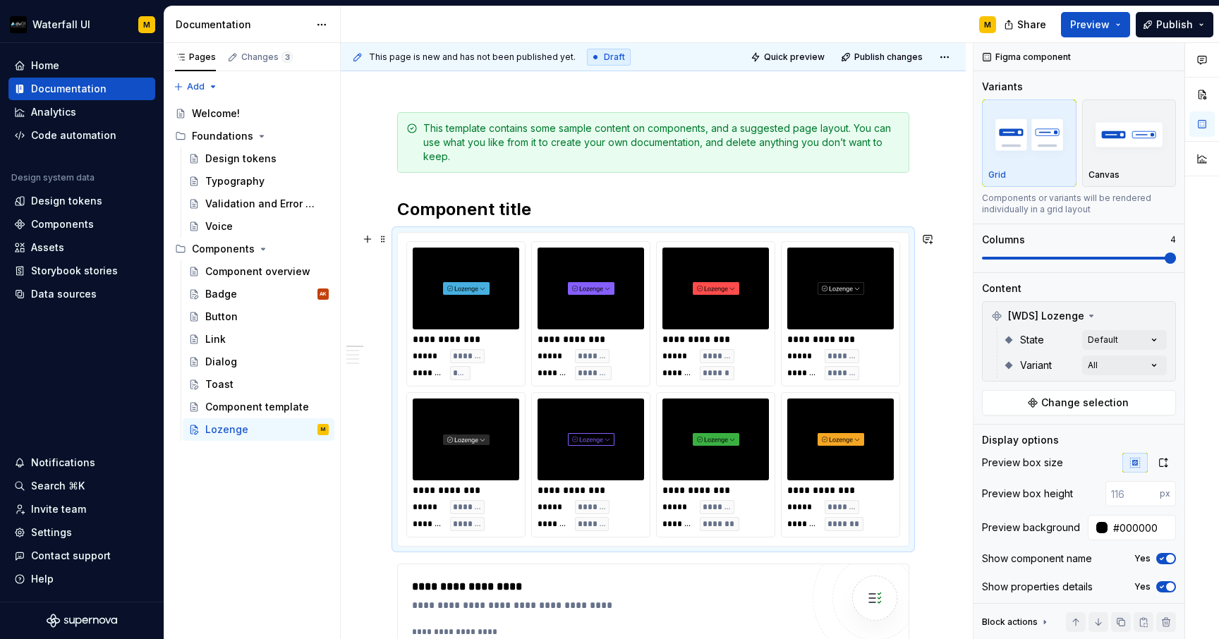
scroll to position [131, 0]
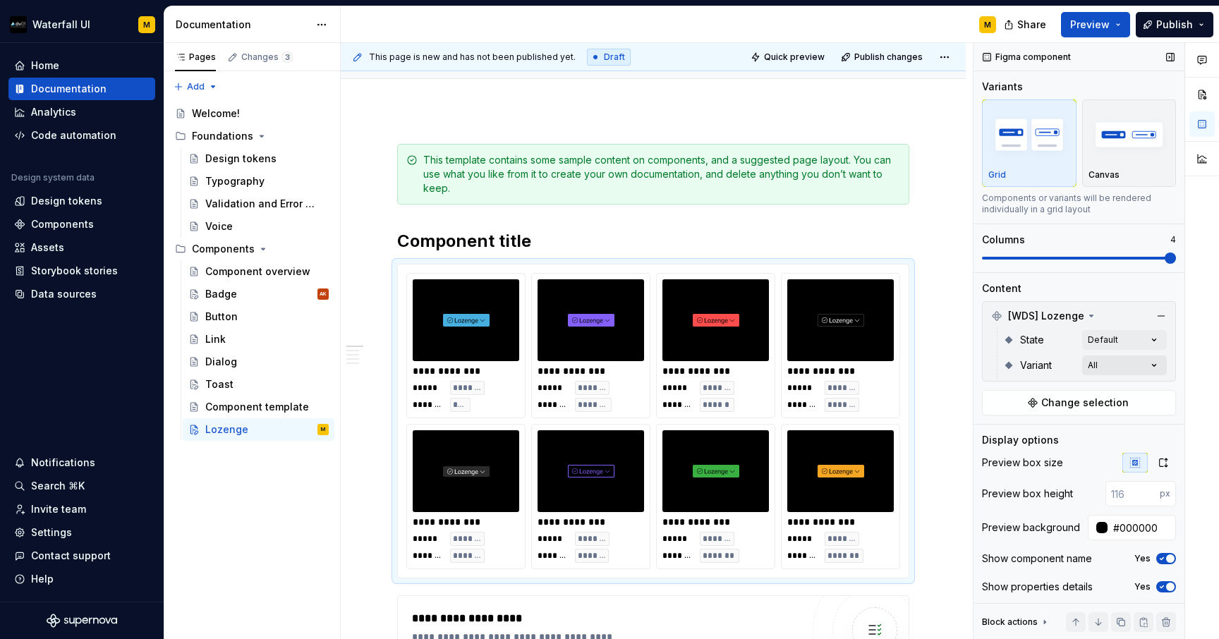
click at [968, 364] on div "Comments Open comments No comments yet Select ‘Comment’ from the block context …" at bounding box center [1095, 341] width 245 height 597
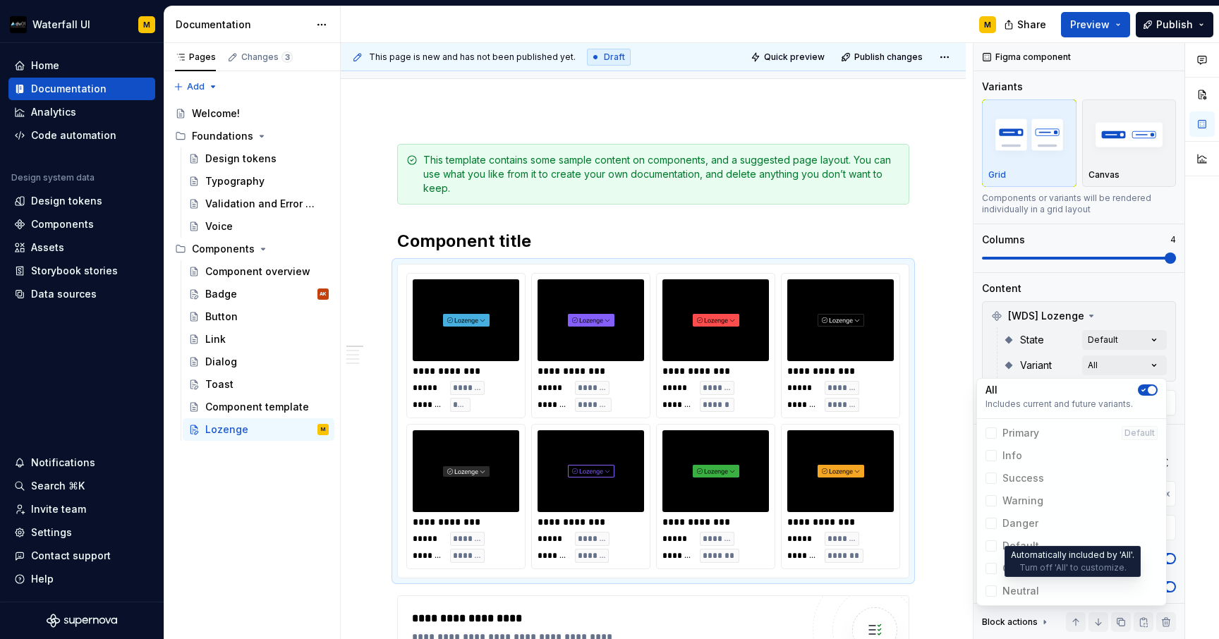
click at [968, 583] on span "Neutral" at bounding box center [1071, 591] width 183 height 23
click at [968, 590] on span "Neutral" at bounding box center [1071, 591] width 183 height 23
click at [968, 393] on icon "button" at bounding box center [1143, 390] width 11 height 8
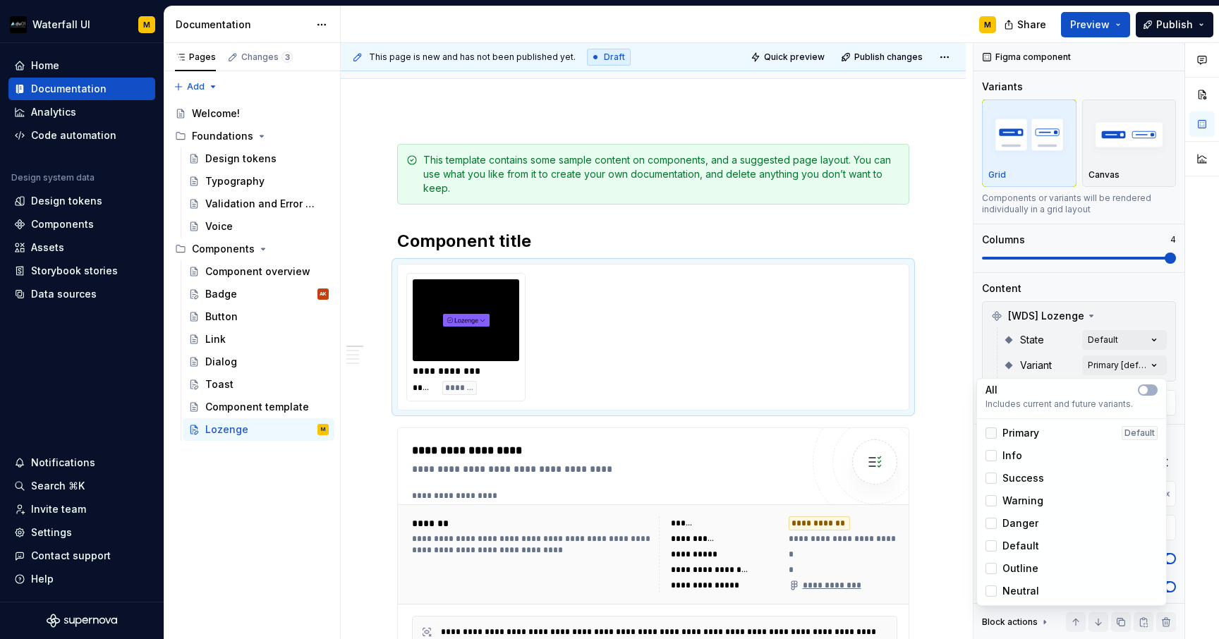
click at [968, 435] on div at bounding box center [990, 432] width 11 height 11
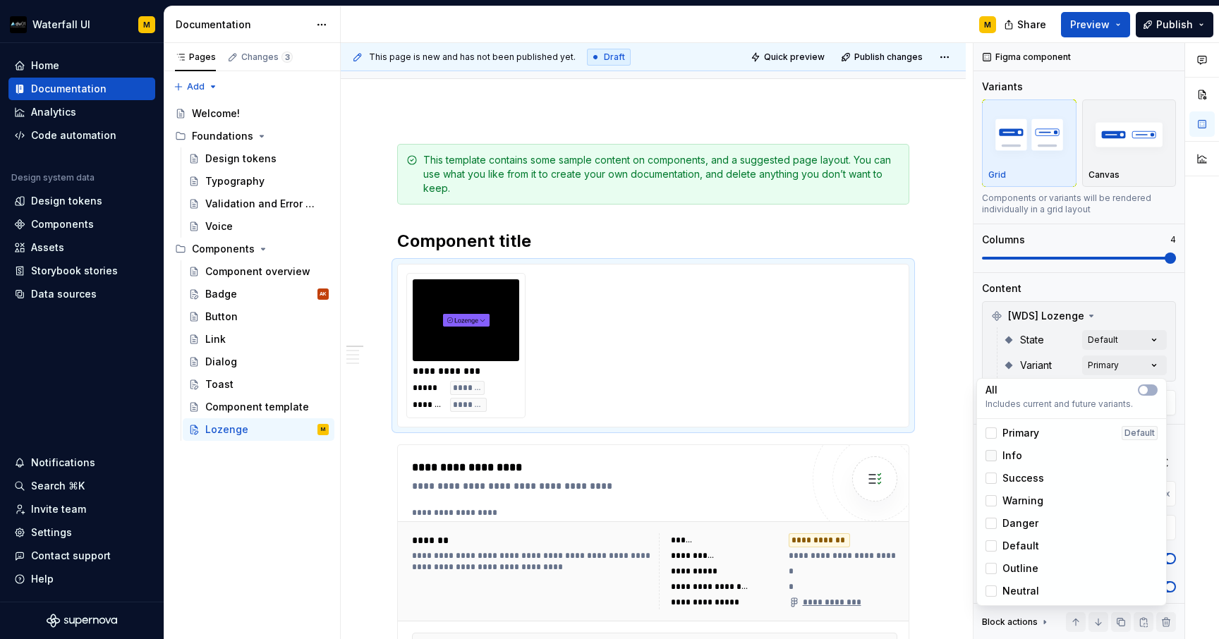
click at [968, 457] on div at bounding box center [990, 455] width 11 height 11
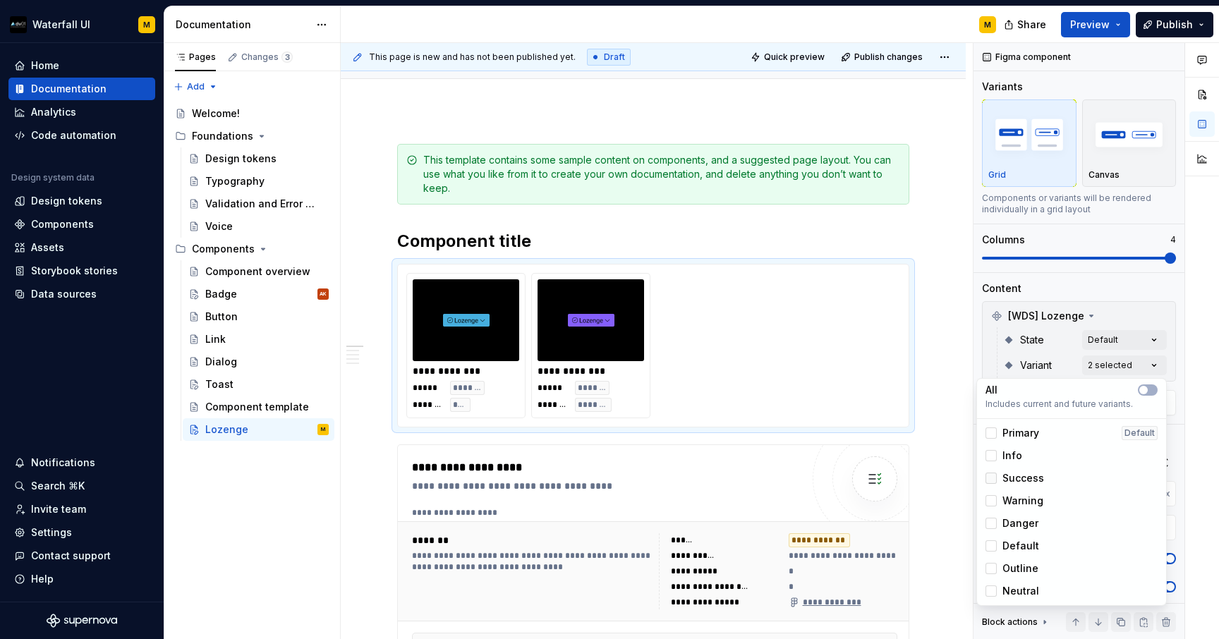
click at [968, 477] on div at bounding box center [990, 478] width 11 height 11
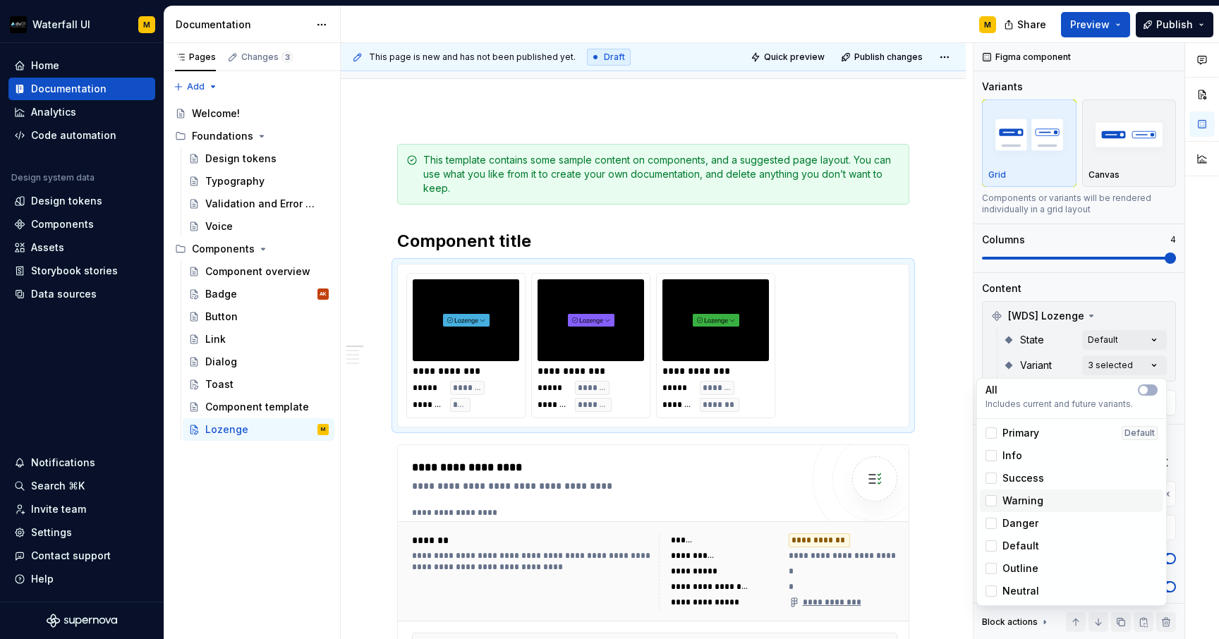
click at [968, 508] on div "Warning" at bounding box center [1071, 500] width 183 height 23
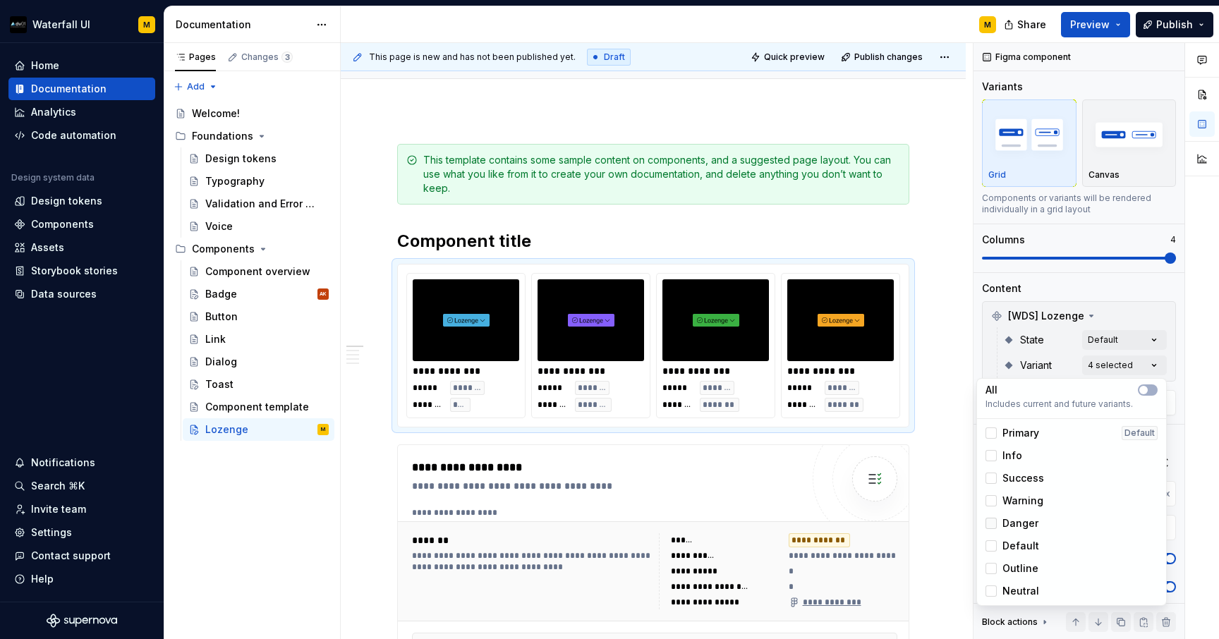
click at [968, 525] on div at bounding box center [990, 523] width 11 height 11
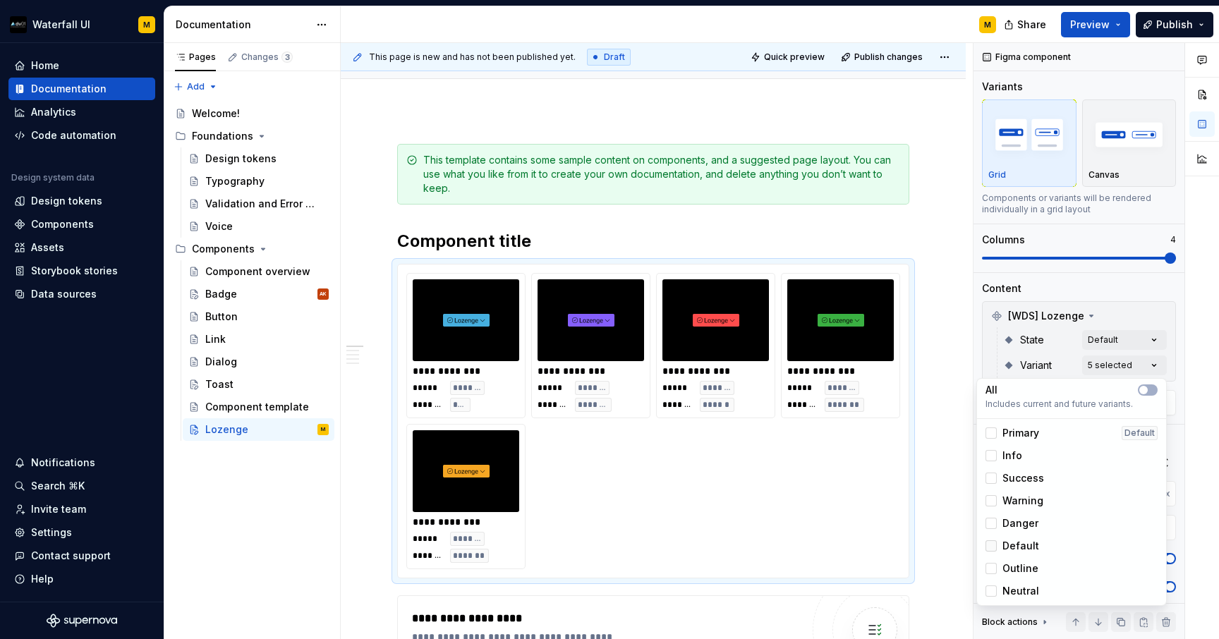
click at [968, 546] on div at bounding box center [990, 545] width 11 height 11
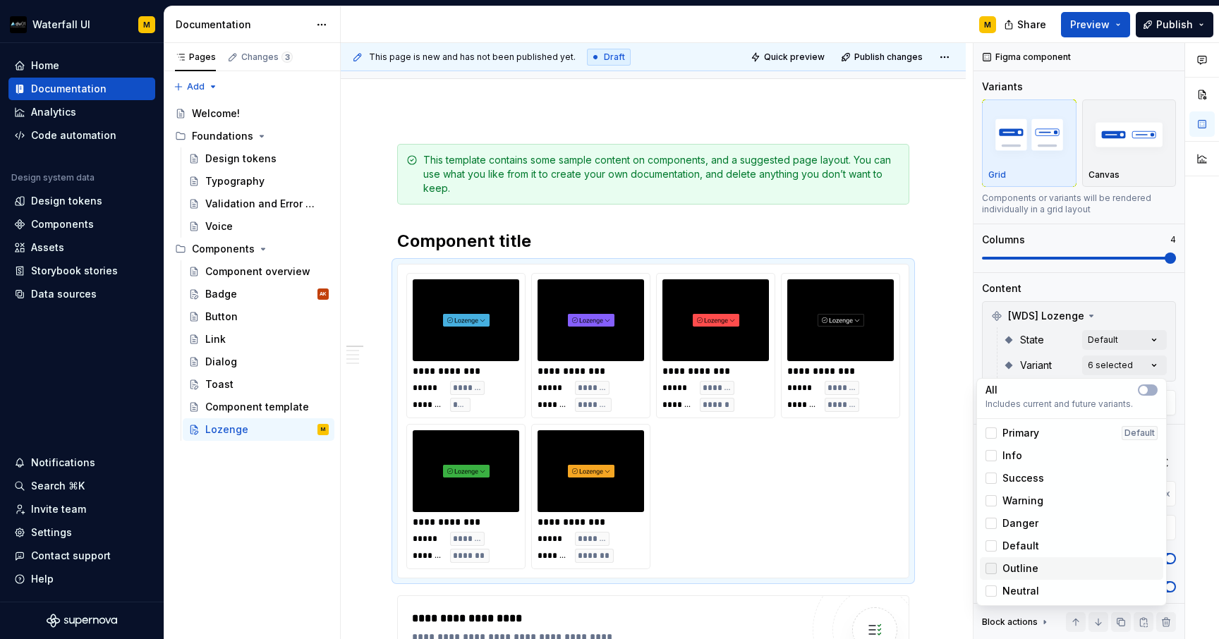
click at [968, 567] on div at bounding box center [990, 568] width 11 height 11
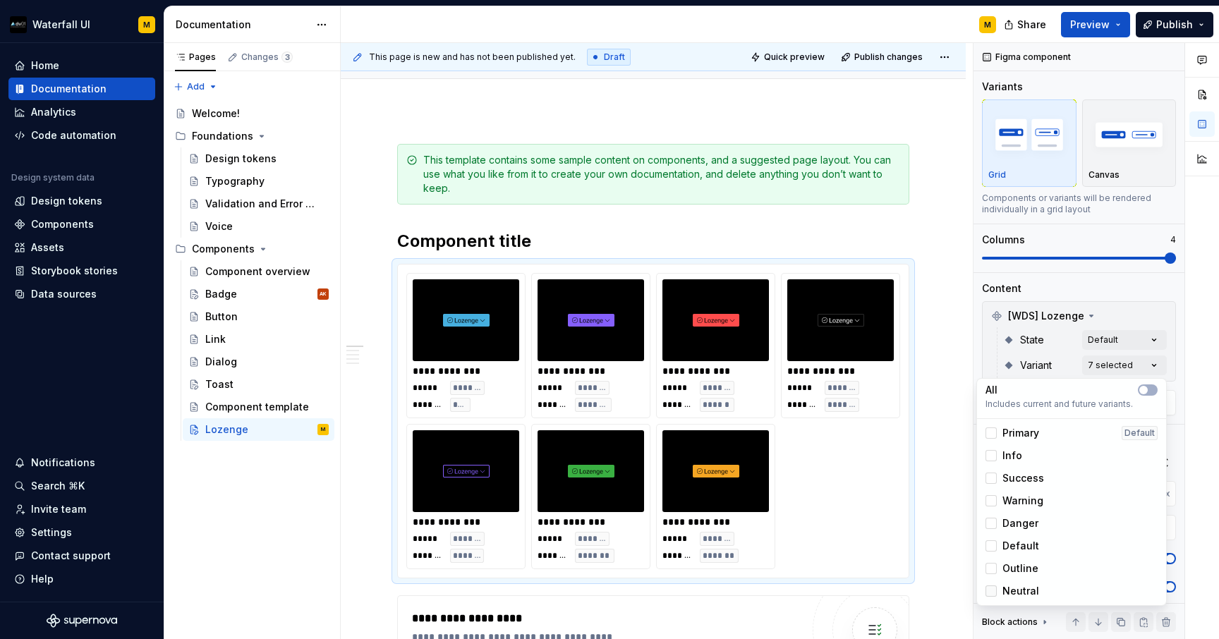
click at [968, 590] on div at bounding box center [990, 590] width 11 height 11
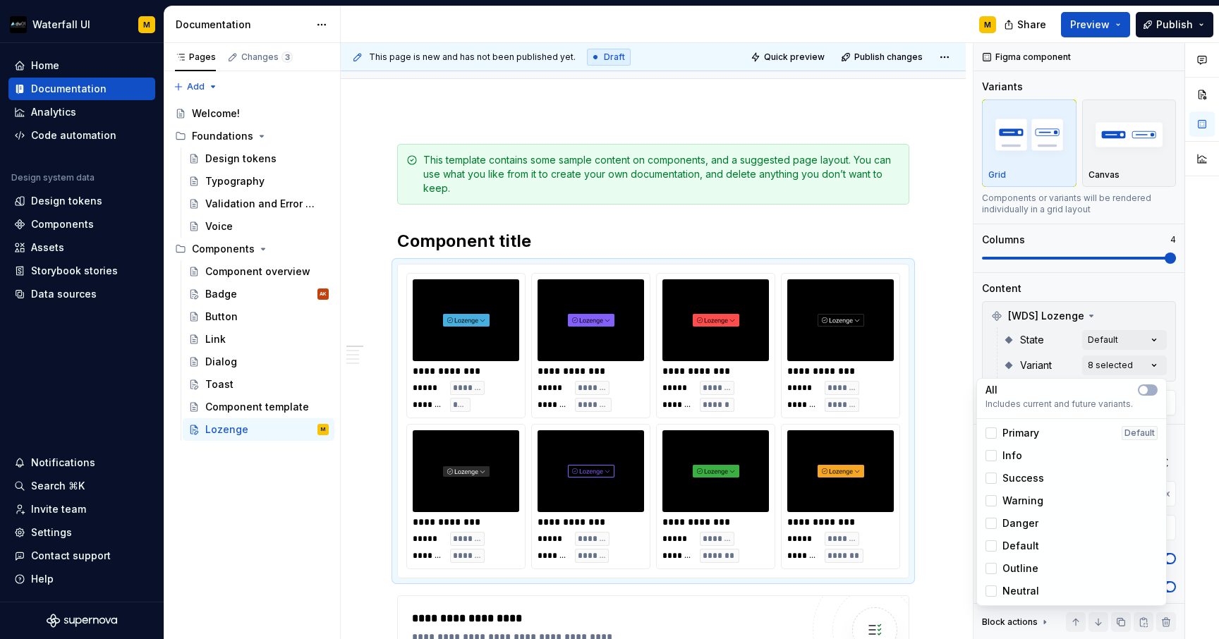
click at [968, 282] on div "Comments Open comments No comments yet Select ‘Comment’ from the block context …" at bounding box center [1095, 341] width 245 height 597
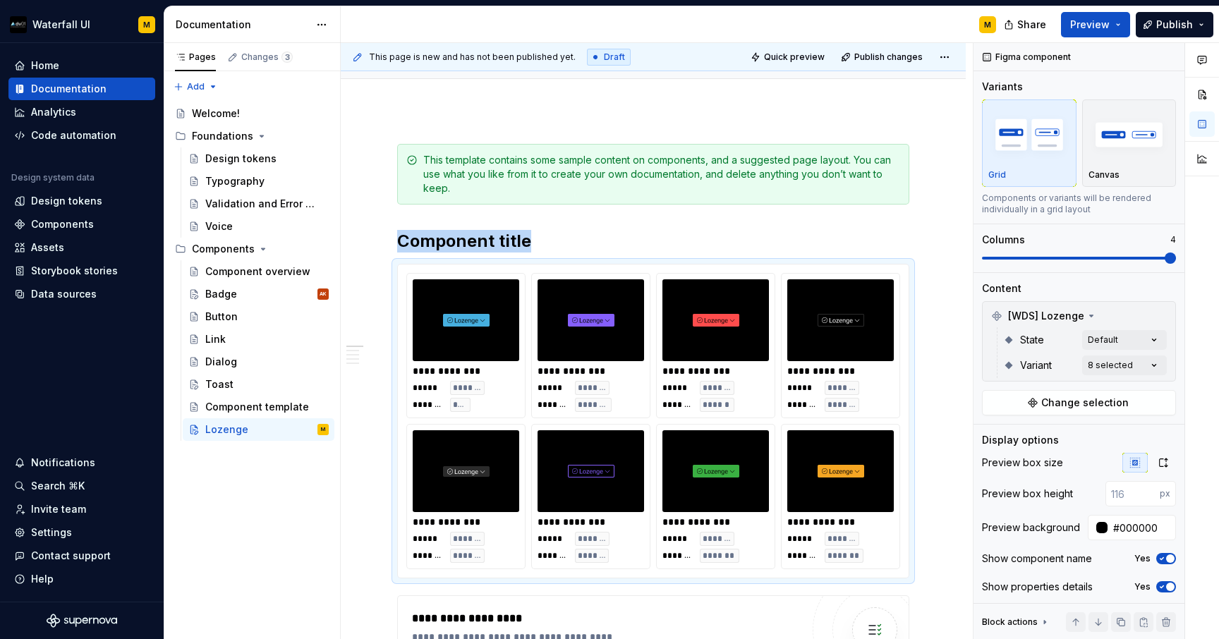
drag, startPoint x: 380, startPoint y: 269, endPoint x: 380, endPoint y: 281, distance: 11.3
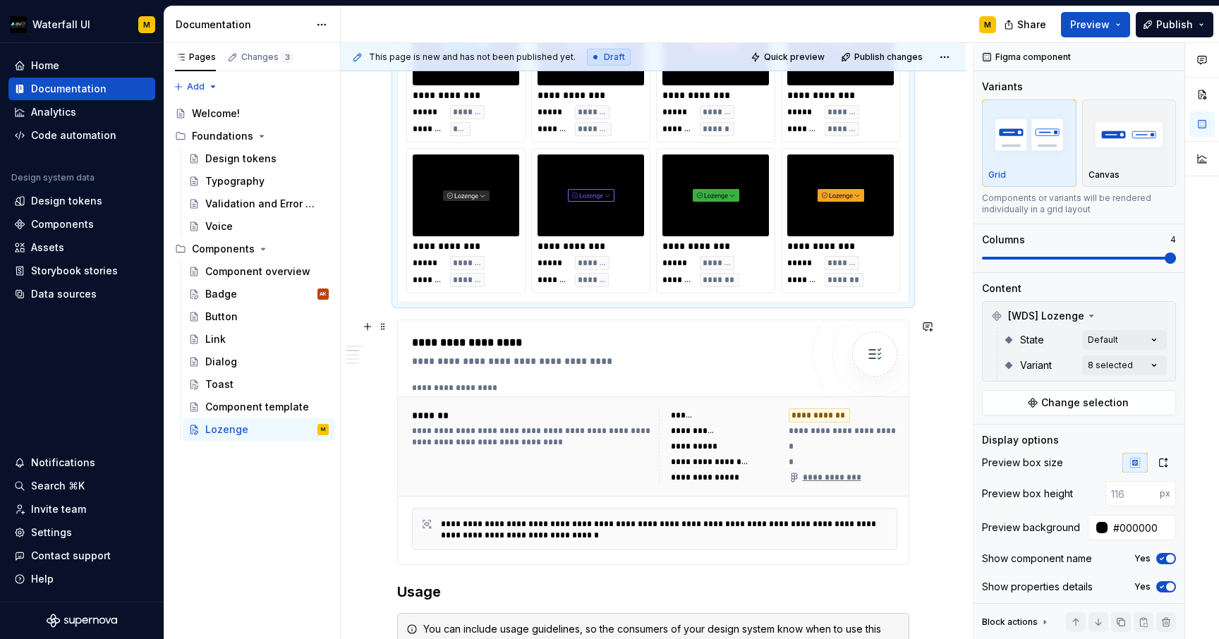
scroll to position [458, 0]
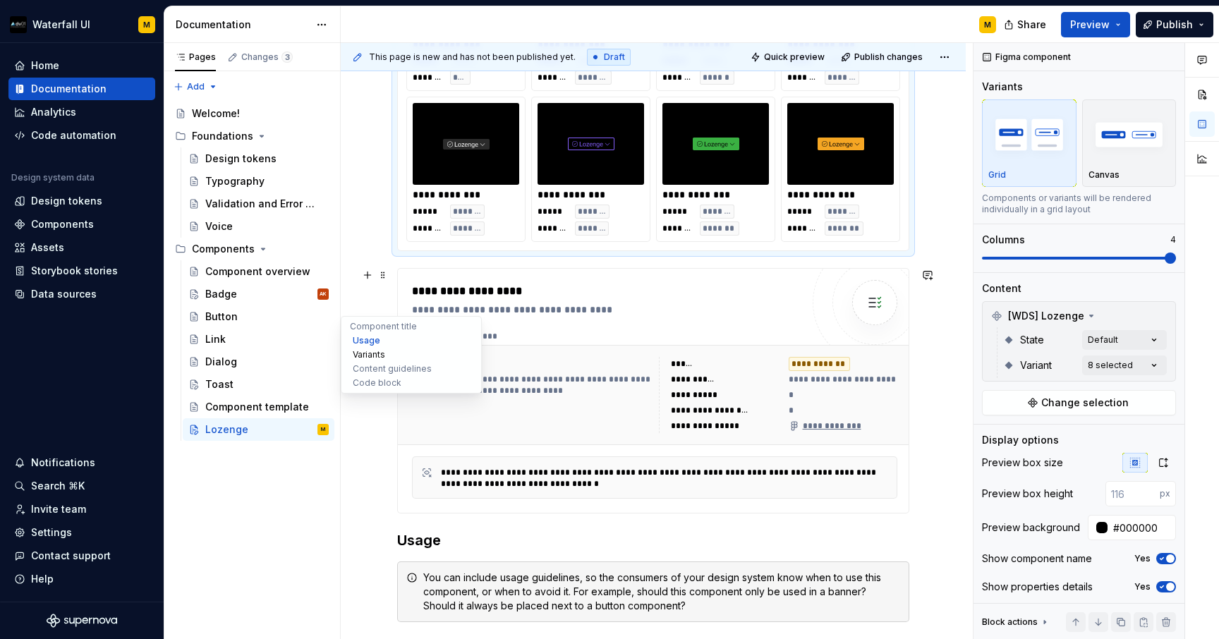
click at [354, 355] on button "Variants" at bounding box center [411, 355] width 134 height 14
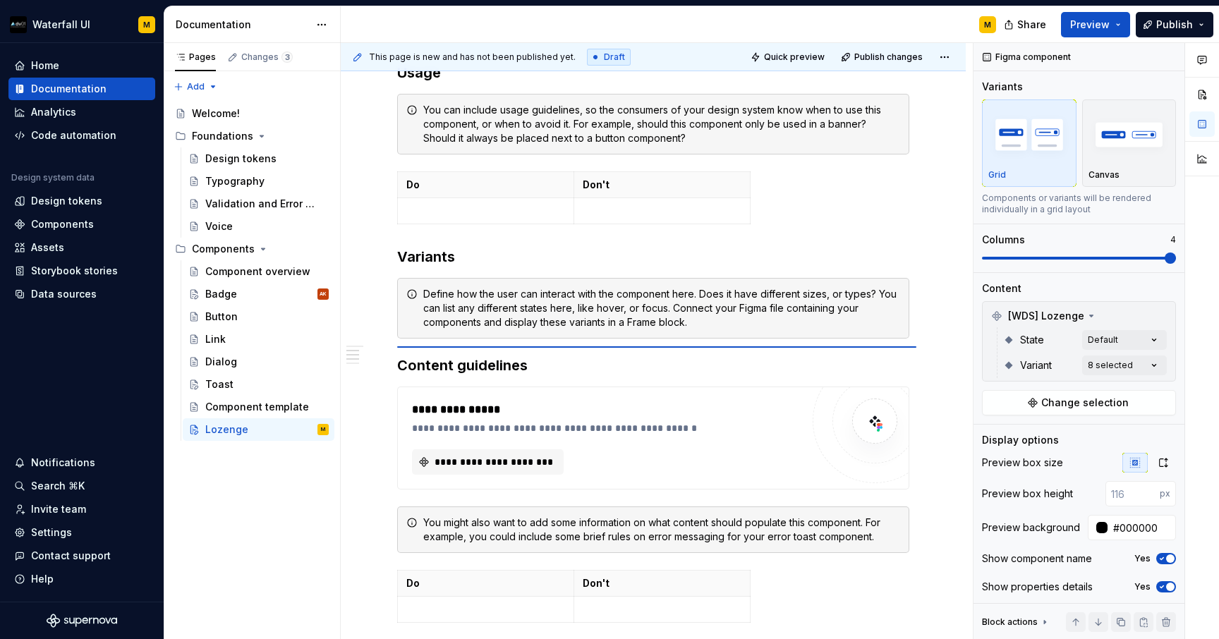
scroll to position [595, 0]
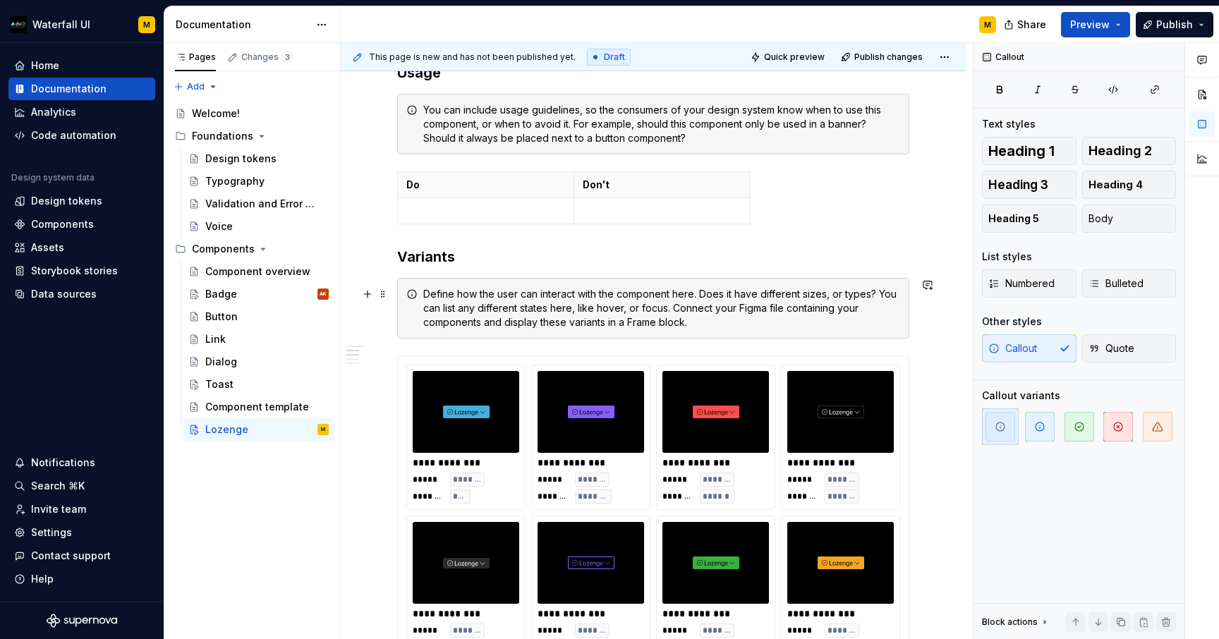
click at [422, 311] on div "Define how the user can interact with the component here. Does it have differen…" at bounding box center [653, 308] width 512 height 61
click at [387, 293] on span at bounding box center [382, 294] width 11 height 20
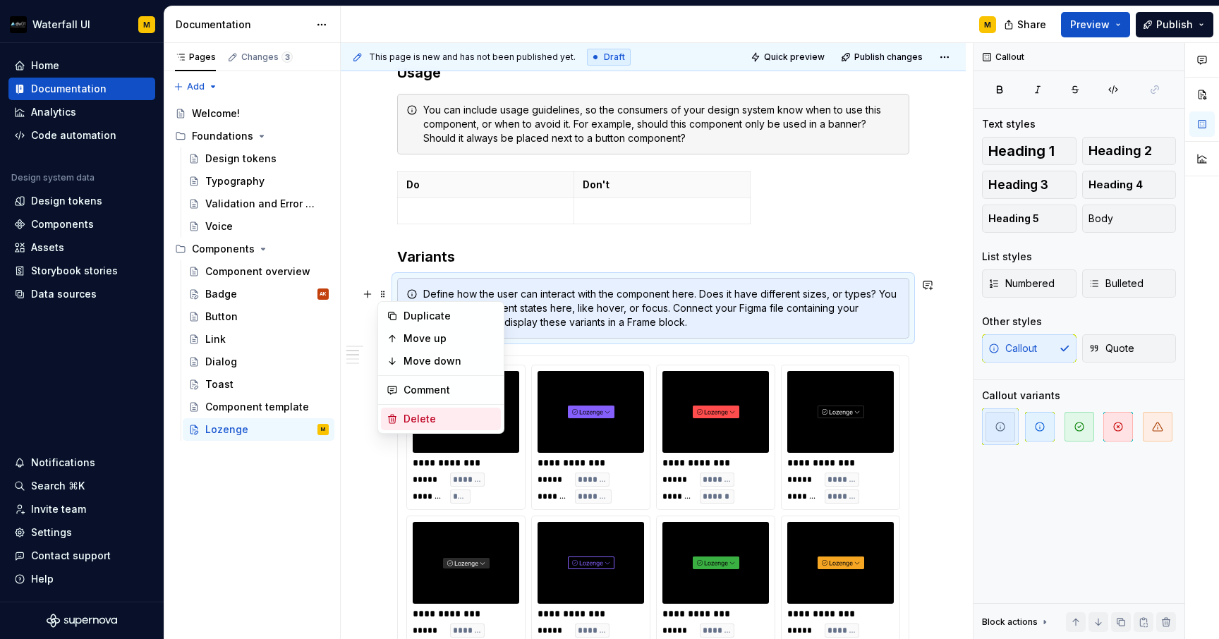
click at [413, 420] on div "Delete" at bounding box center [449, 419] width 92 height 14
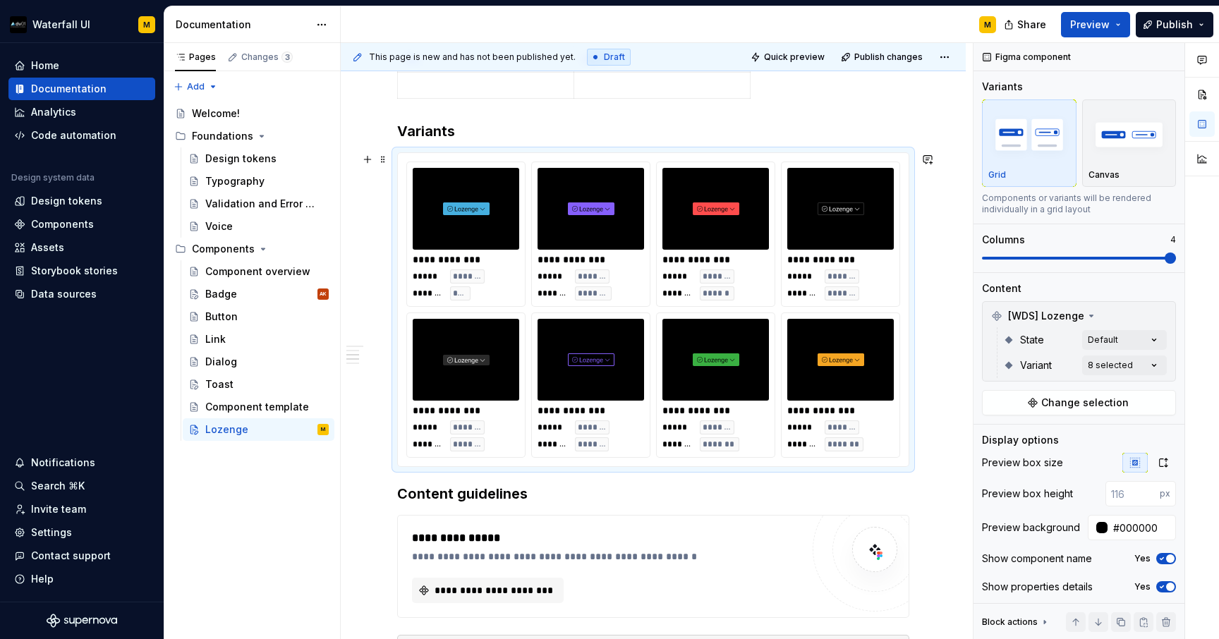
scroll to position [856, 0]
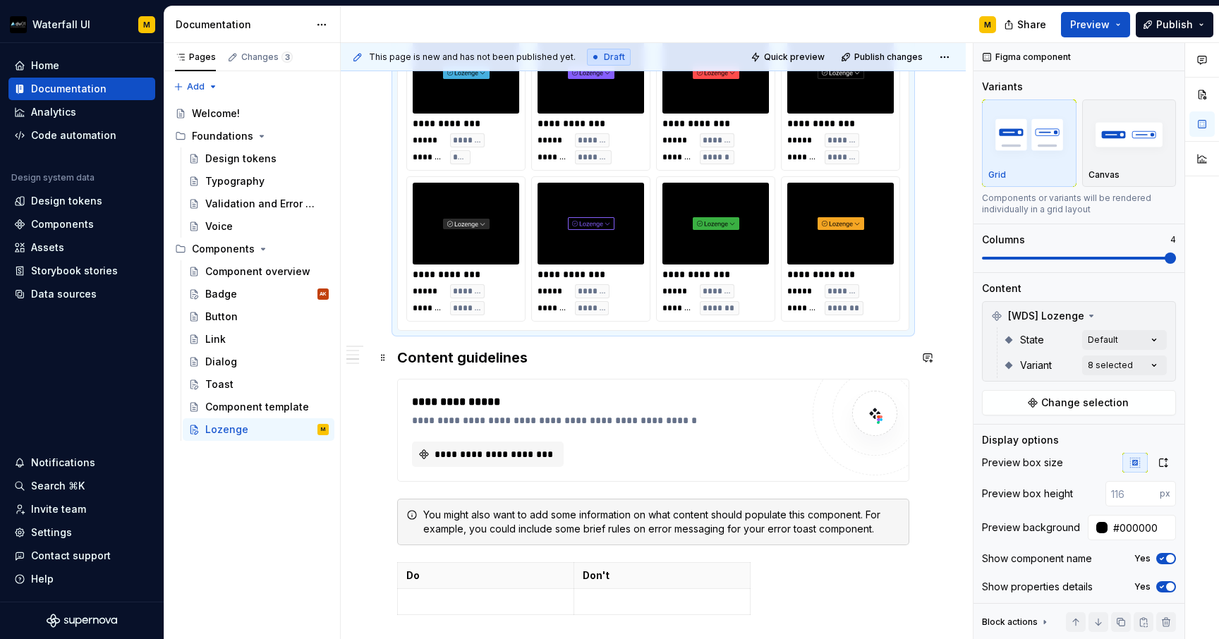
click at [396, 348] on div "**********" at bounding box center [653, 203] width 625 height 1636
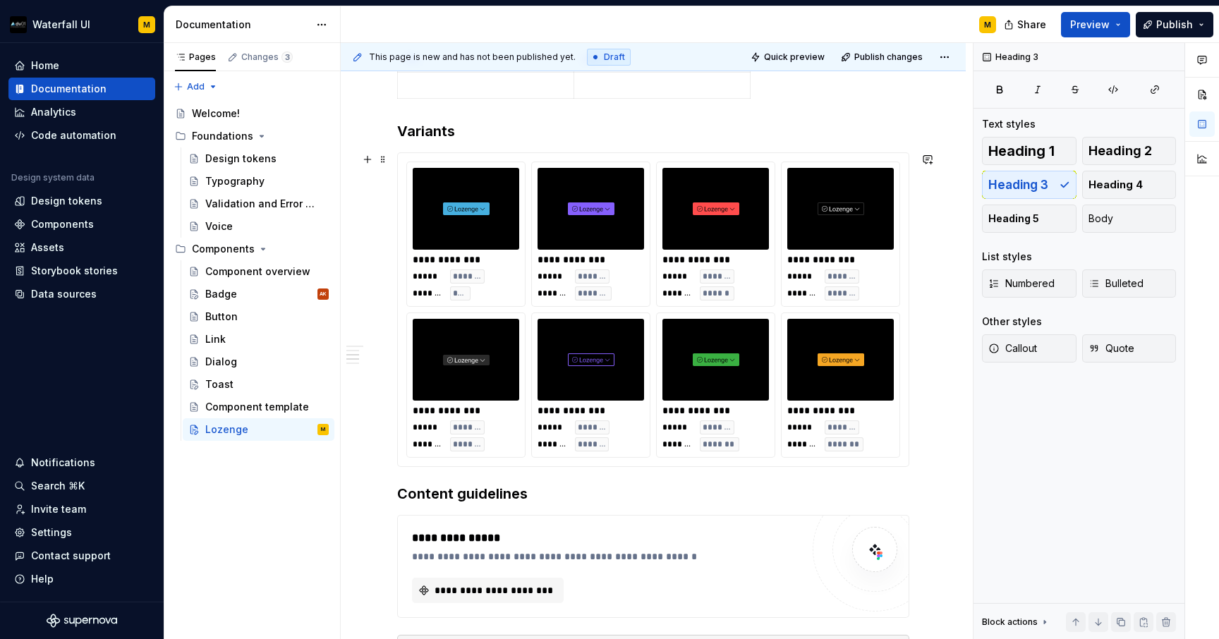
scroll to position [701, 0]
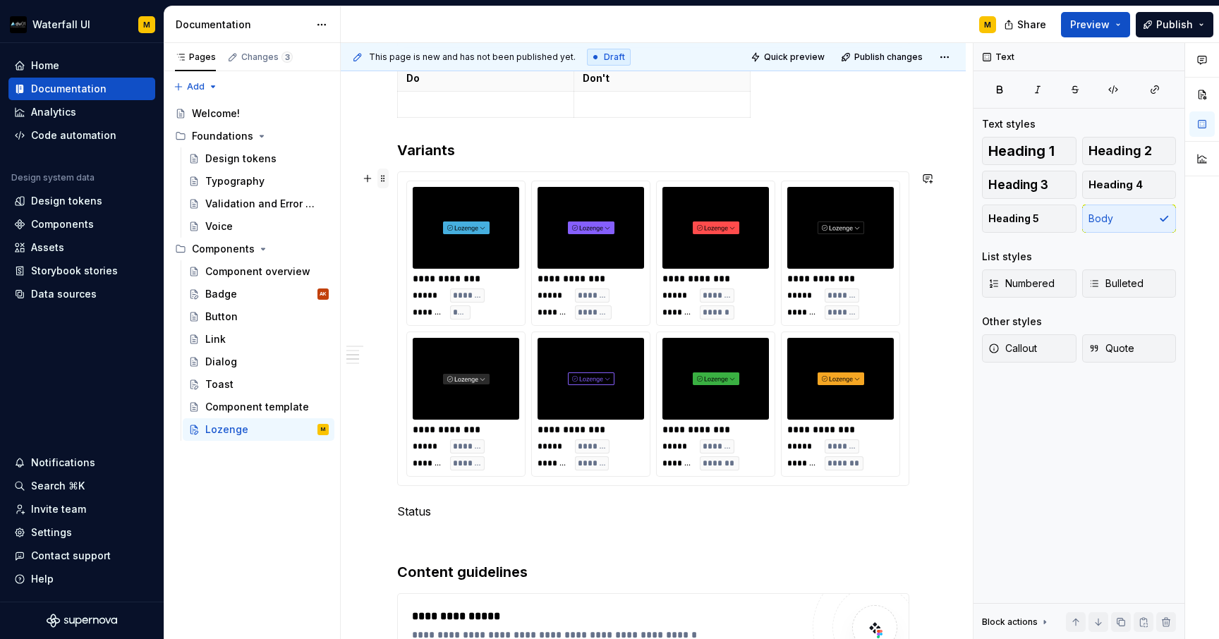
click at [383, 181] on span at bounding box center [382, 179] width 11 height 20
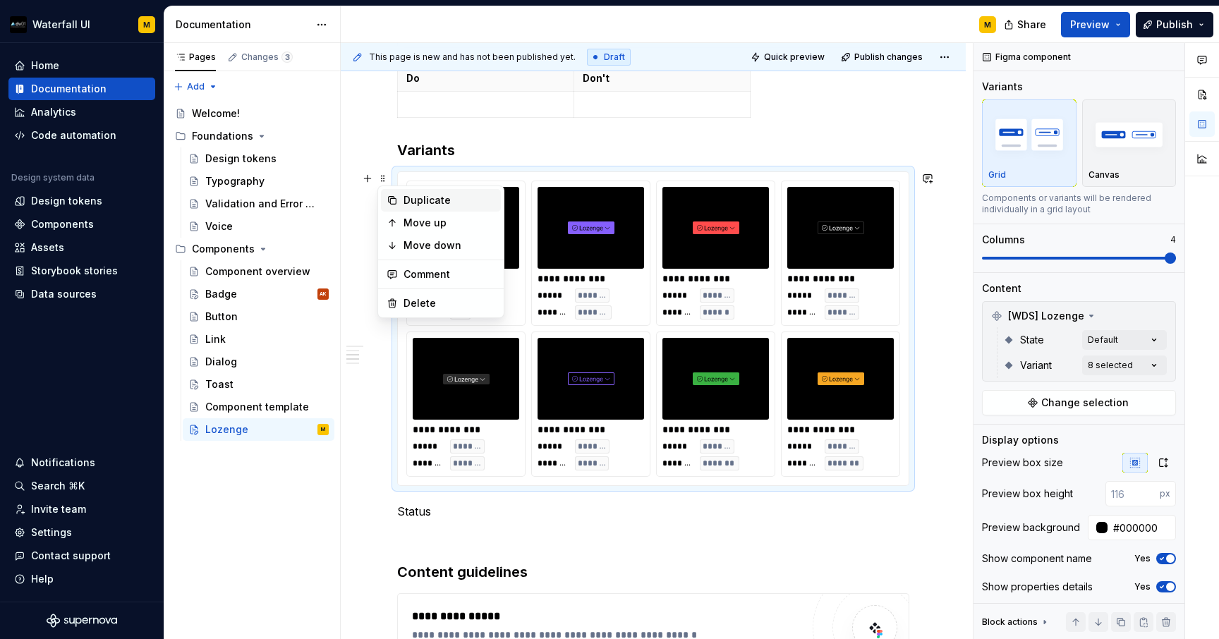
click at [396, 200] on icon at bounding box center [393, 201] width 8 height 8
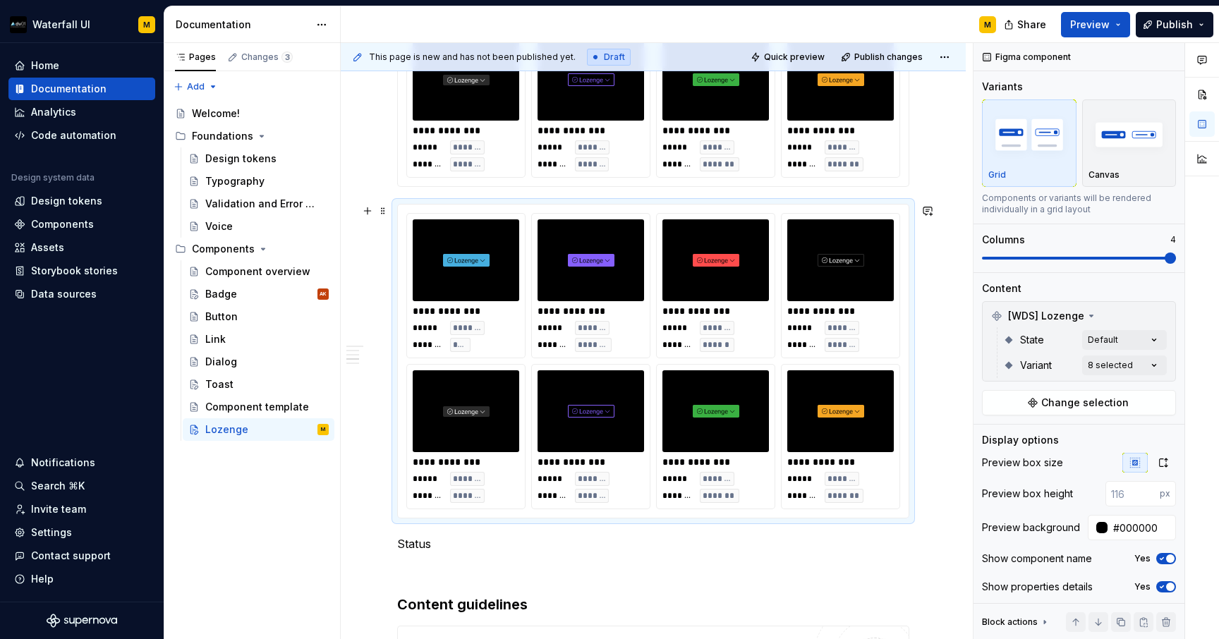
scroll to position [1035, 0]
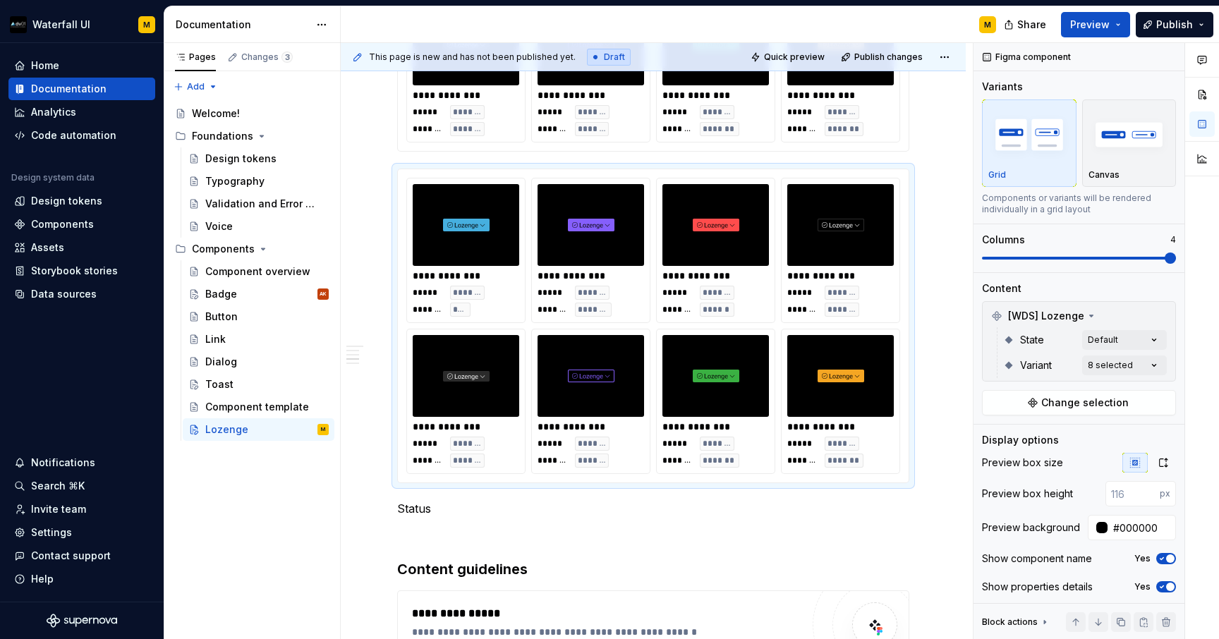
drag, startPoint x: 382, startPoint y: 178, endPoint x: 394, endPoint y: 523, distance: 345.8
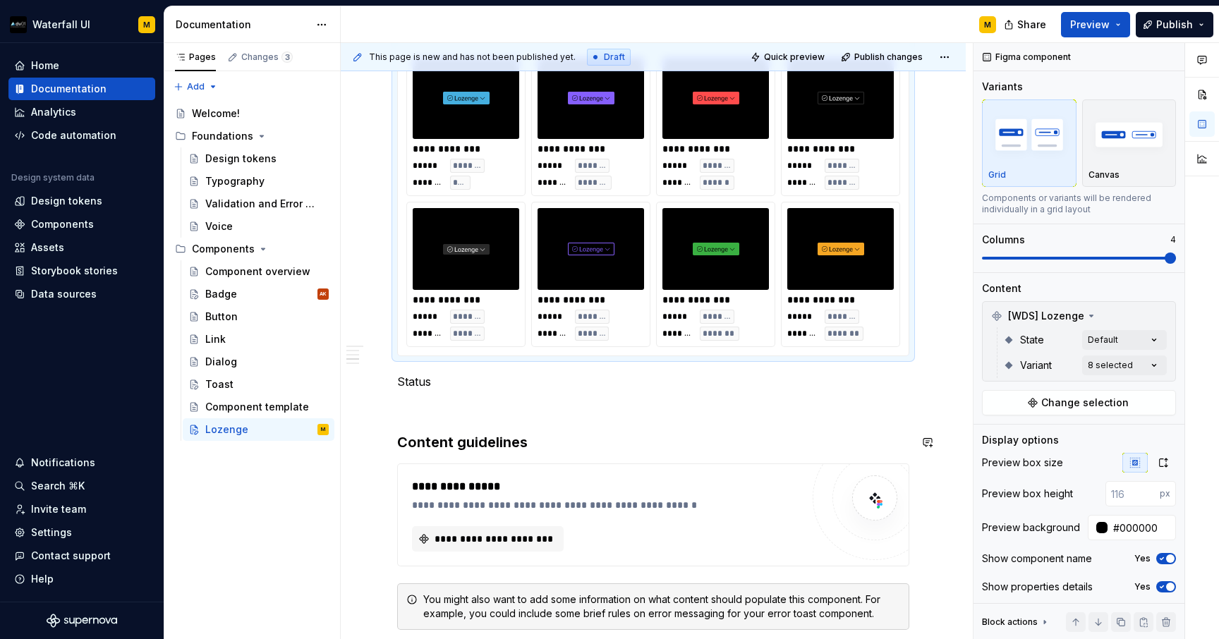
scroll to position [1059, 0]
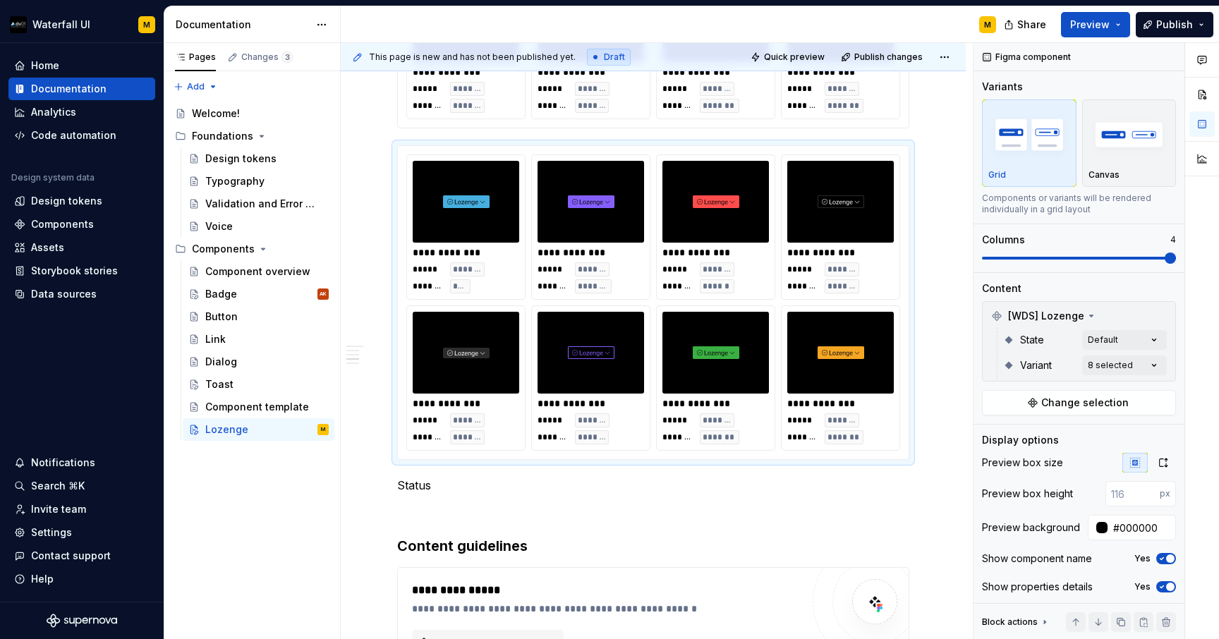
type textarea "*"
